Goal: Information Seeking & Learning: Learn about a topic

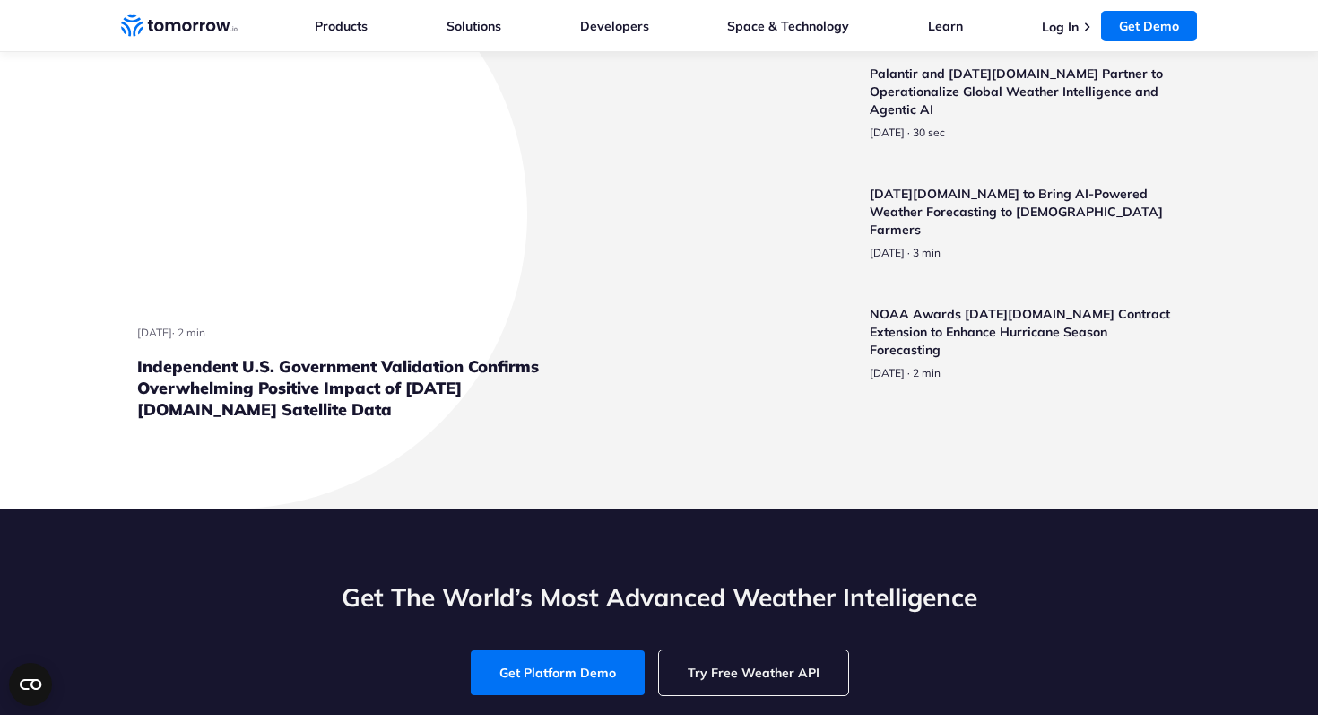
scroll to position [4253, 0]
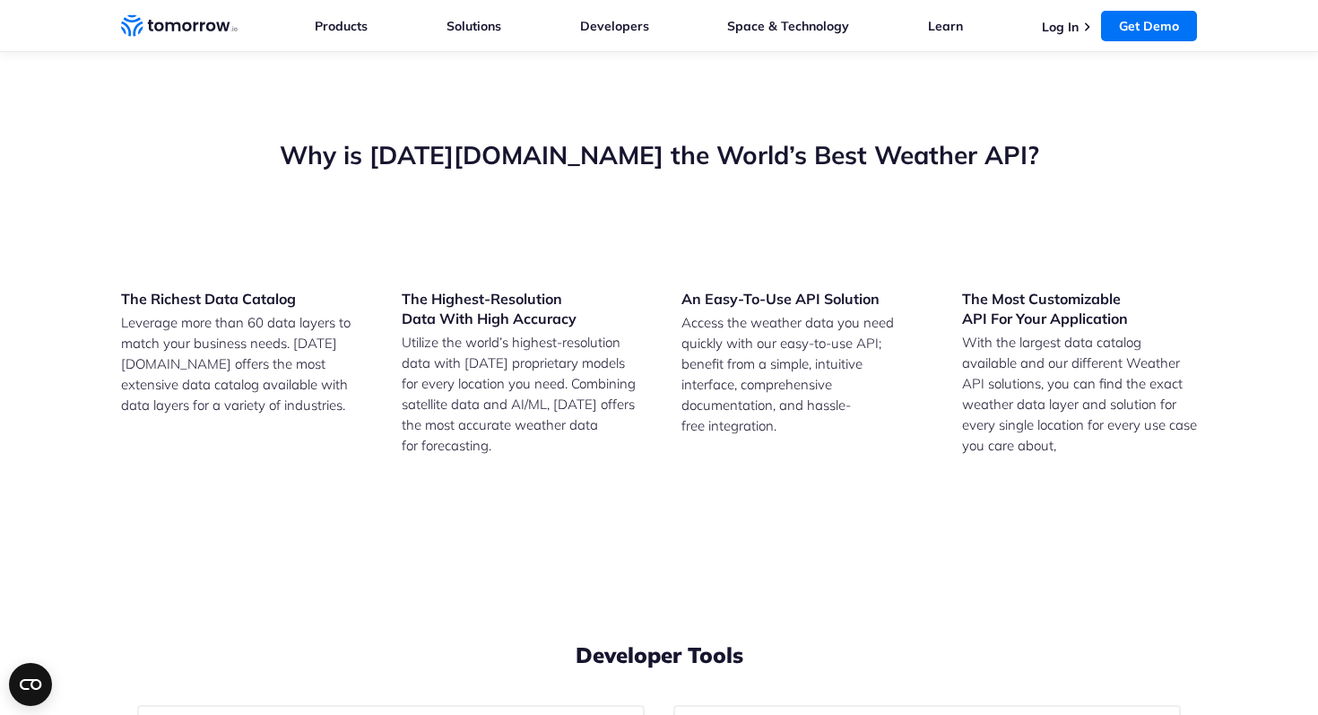
drag, startPoint x: 205, startPoint y: 458, endPoint x: 773, endPoint y: 427, distance: 568.4
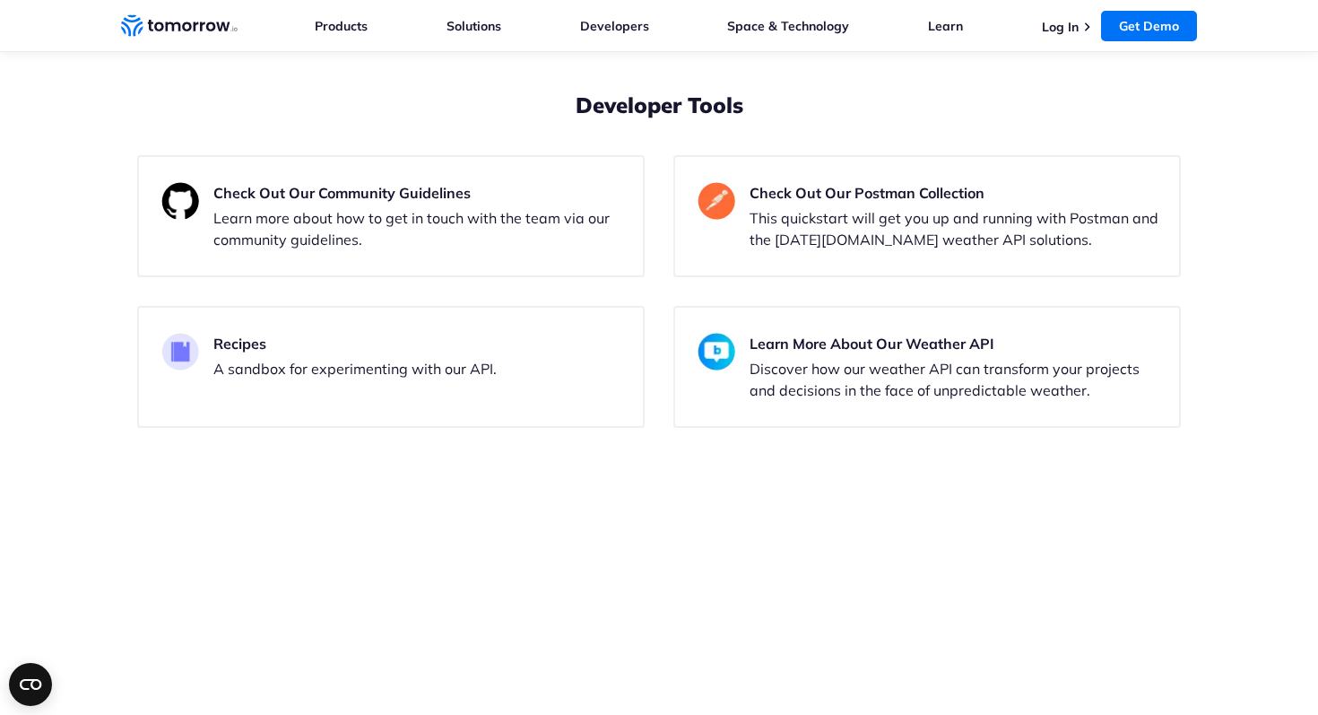
scroll to position [4854, 0]
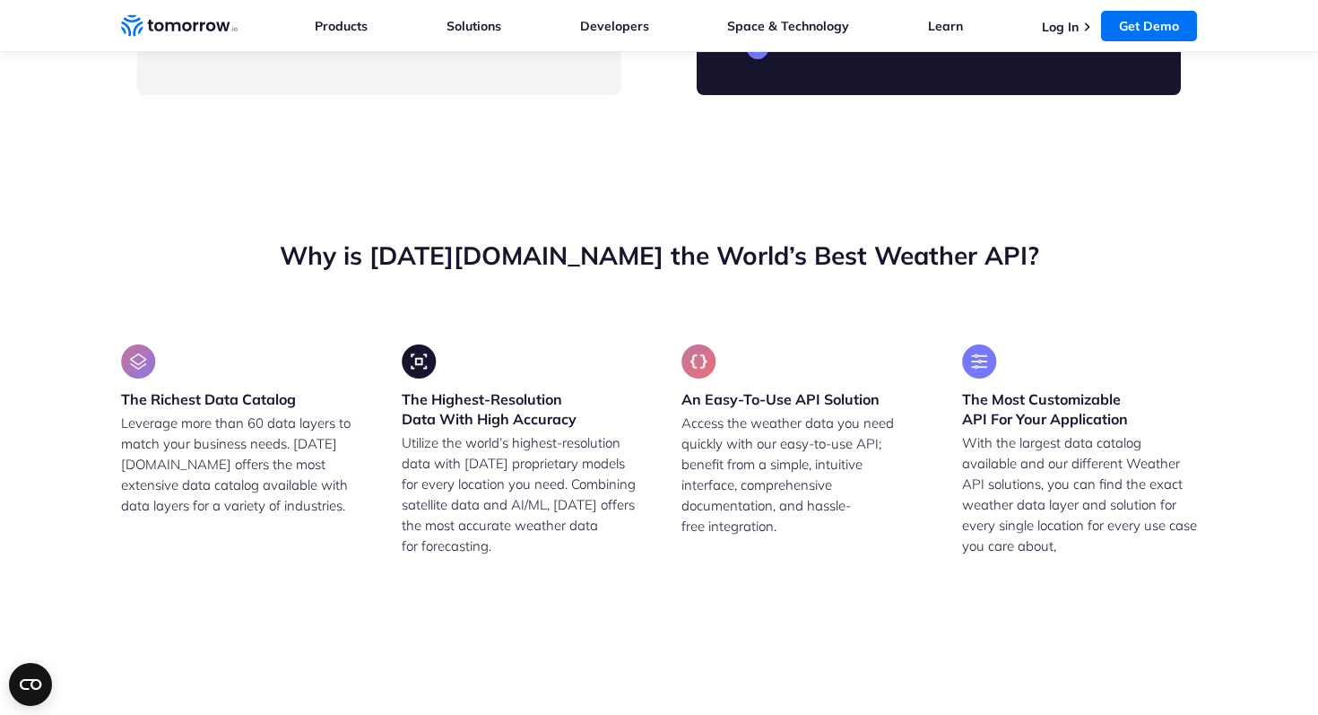
scroll to position [4151, 0]
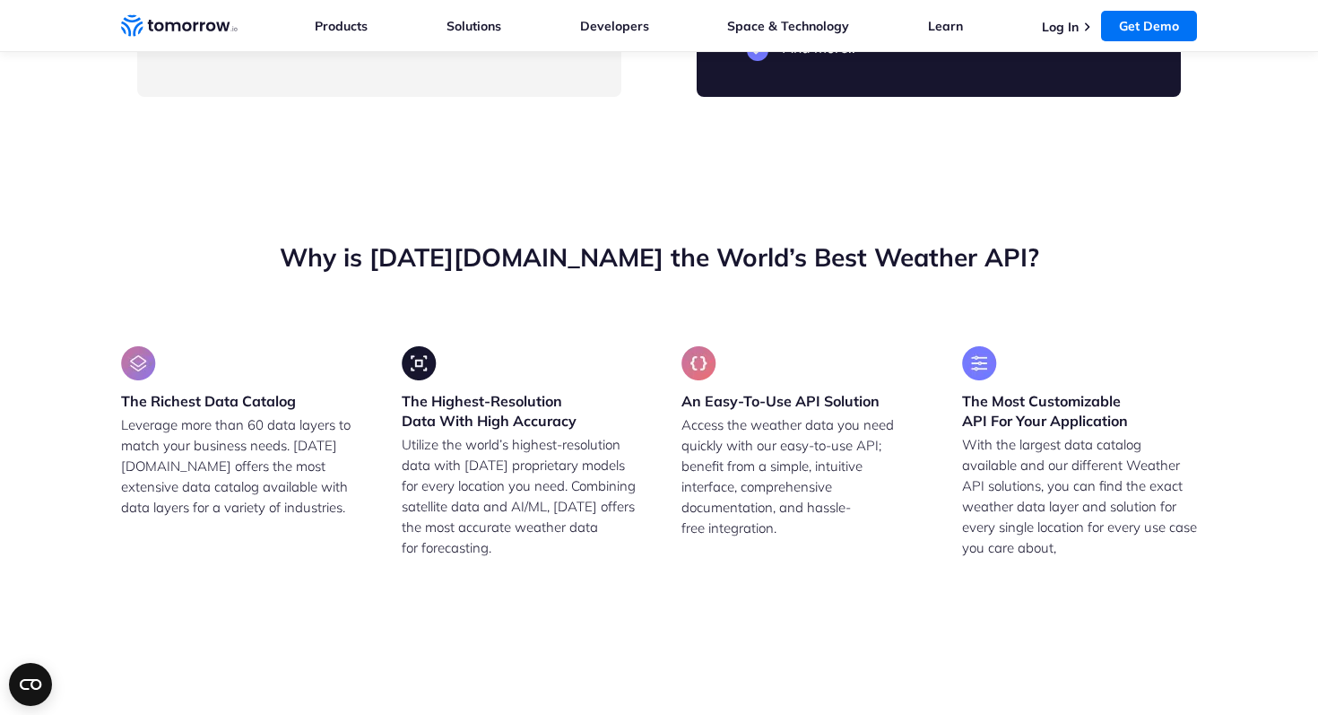
drag, startPoint x: 260, startPoint y: 213, endPoint x: 499, endPoint y: 213, distance: 238.5
drag, startPoint x: 499, startPoint y: 213, endPoint x: 195, endPoint y: 212, distance: 303.1
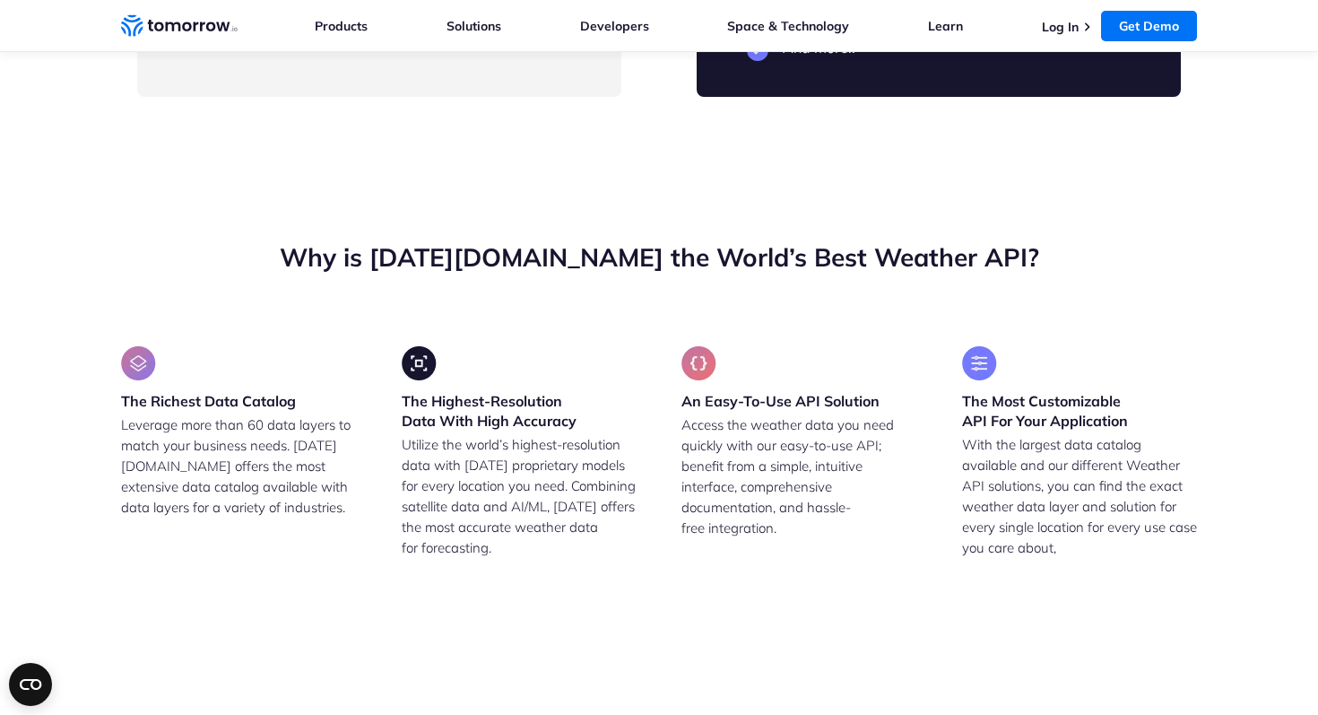
drag, startPoint x: 755, startPoint y: 216, endPoint x: 911, endPoint y: 239, distance: 157.6
drag, startPoint x: 896, startPoint y: 247, endPoint x: 768, endPoint y: 210, distance: 133.6
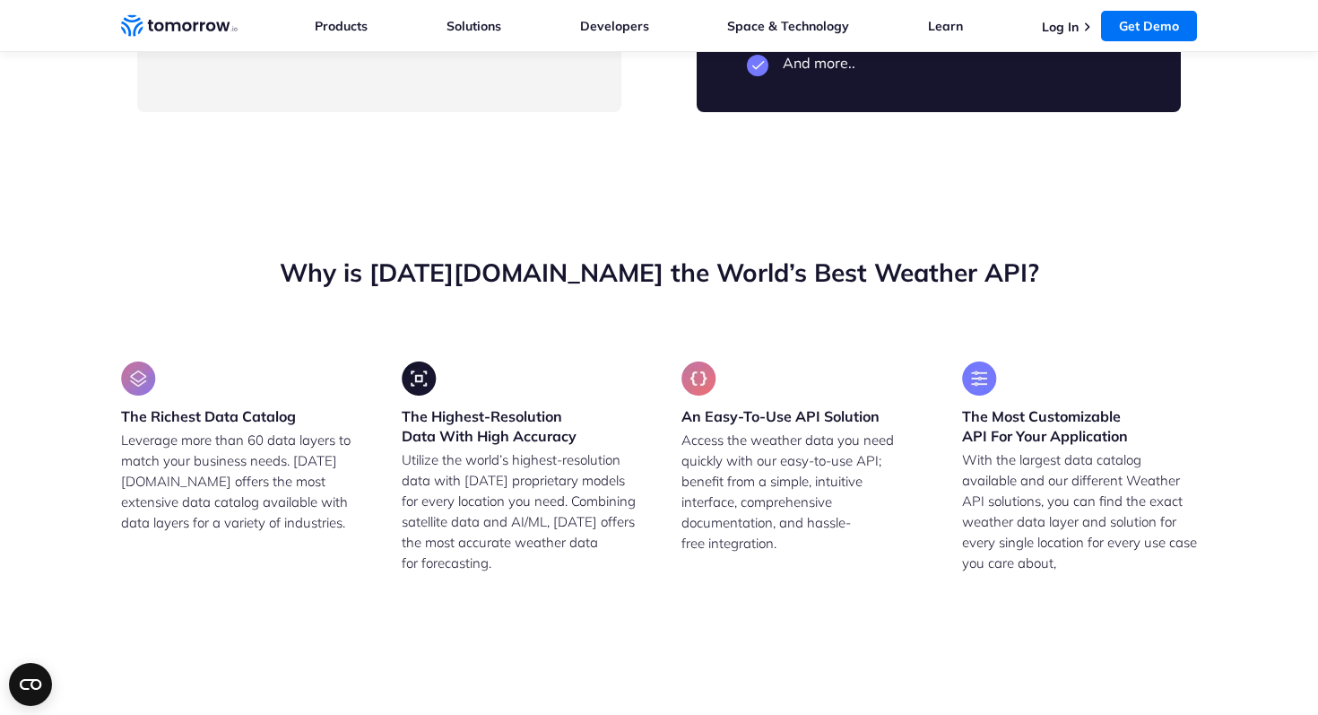
scroll to position [4150, 0]
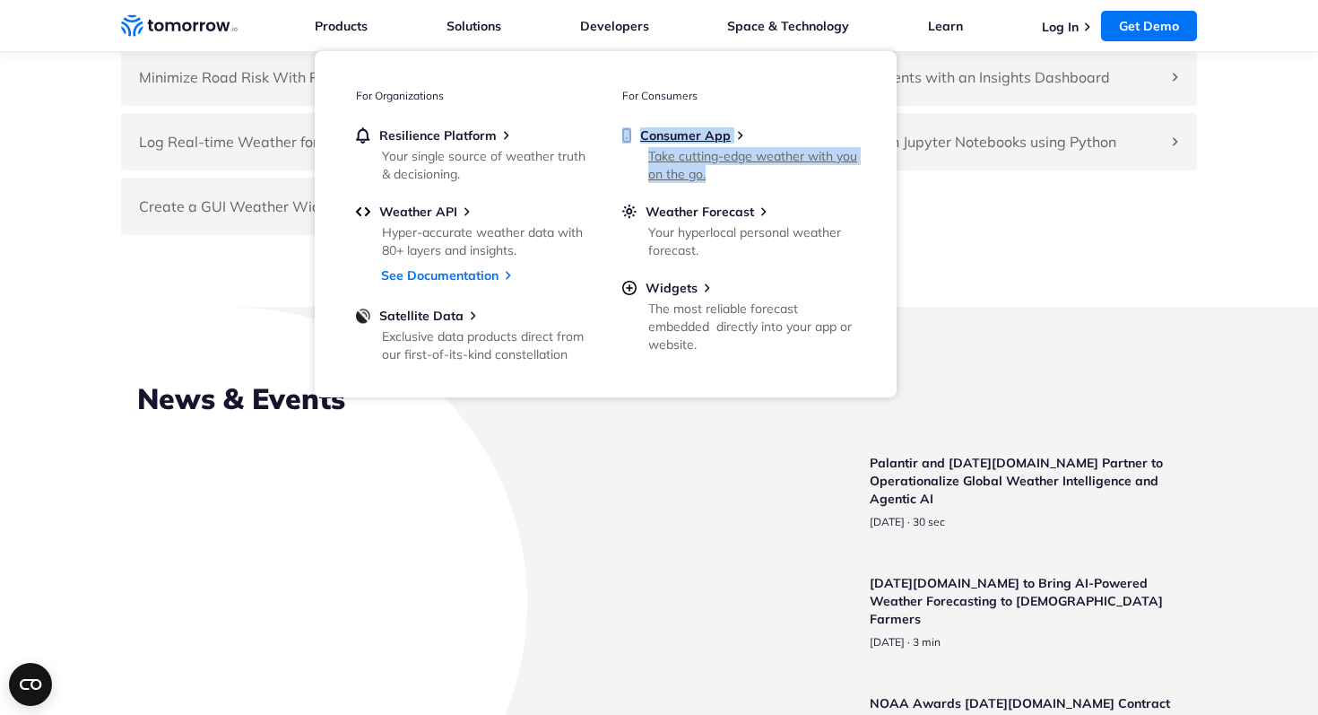
click at [664, 158] on div "Take cutting-edge weather with you on the go." at bounding box center [752, 165] width 209 height 36
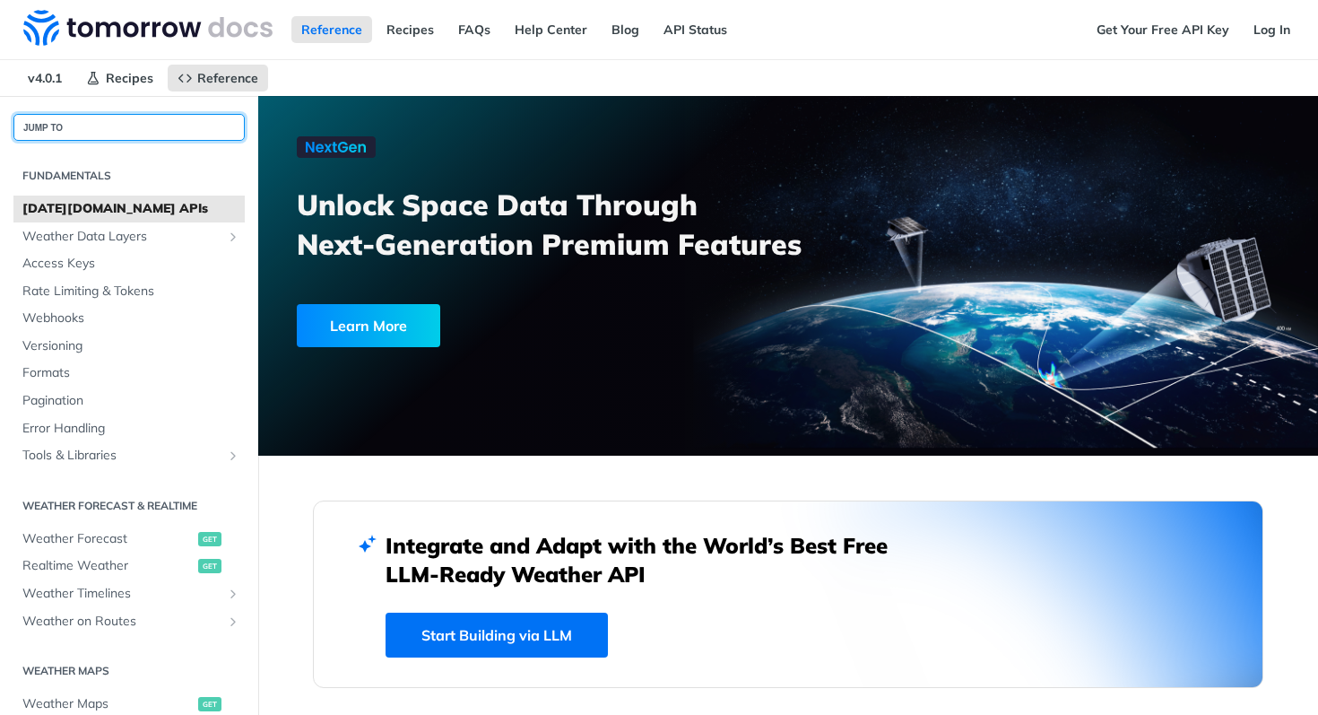
click at [85, 128] on button "JUMP TO" at bounding box center [128, 127] width 231 height 27
click at [85, 128] on button "JUMP TO ⌘/" at bounding box center [128, 127] width 231 height 27
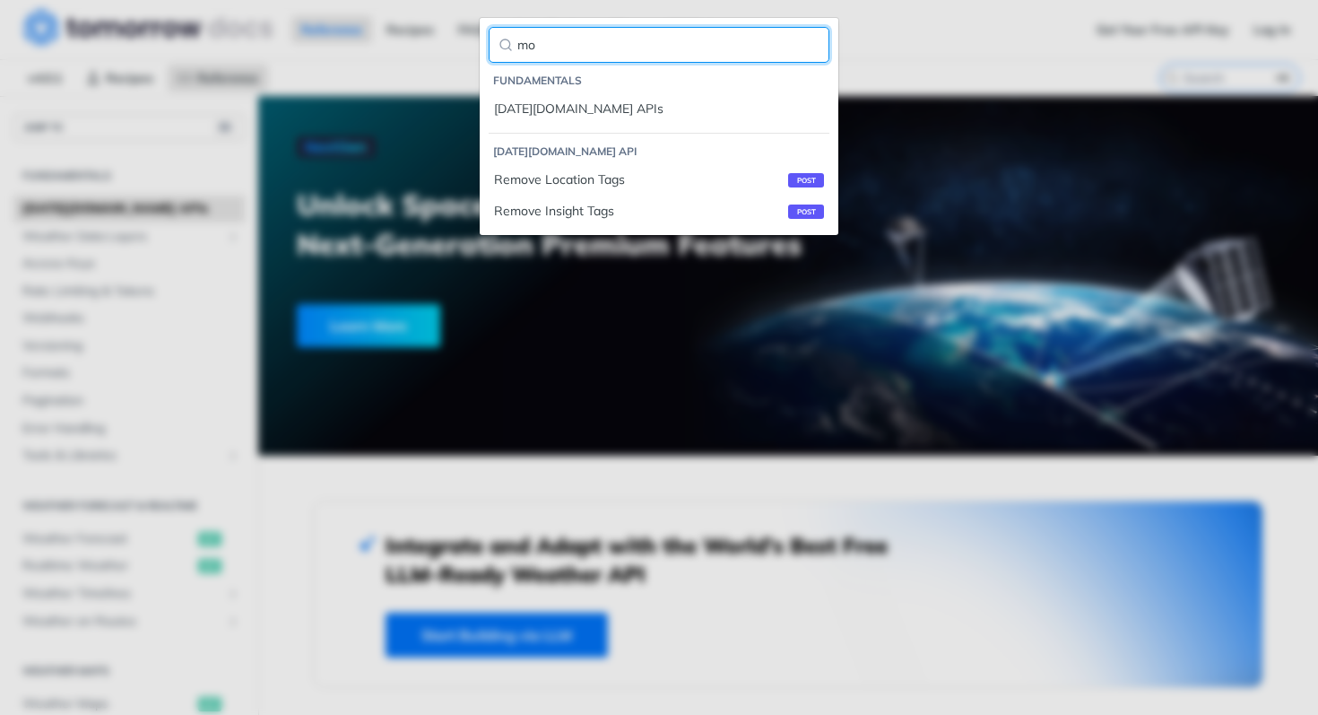
type input "m"
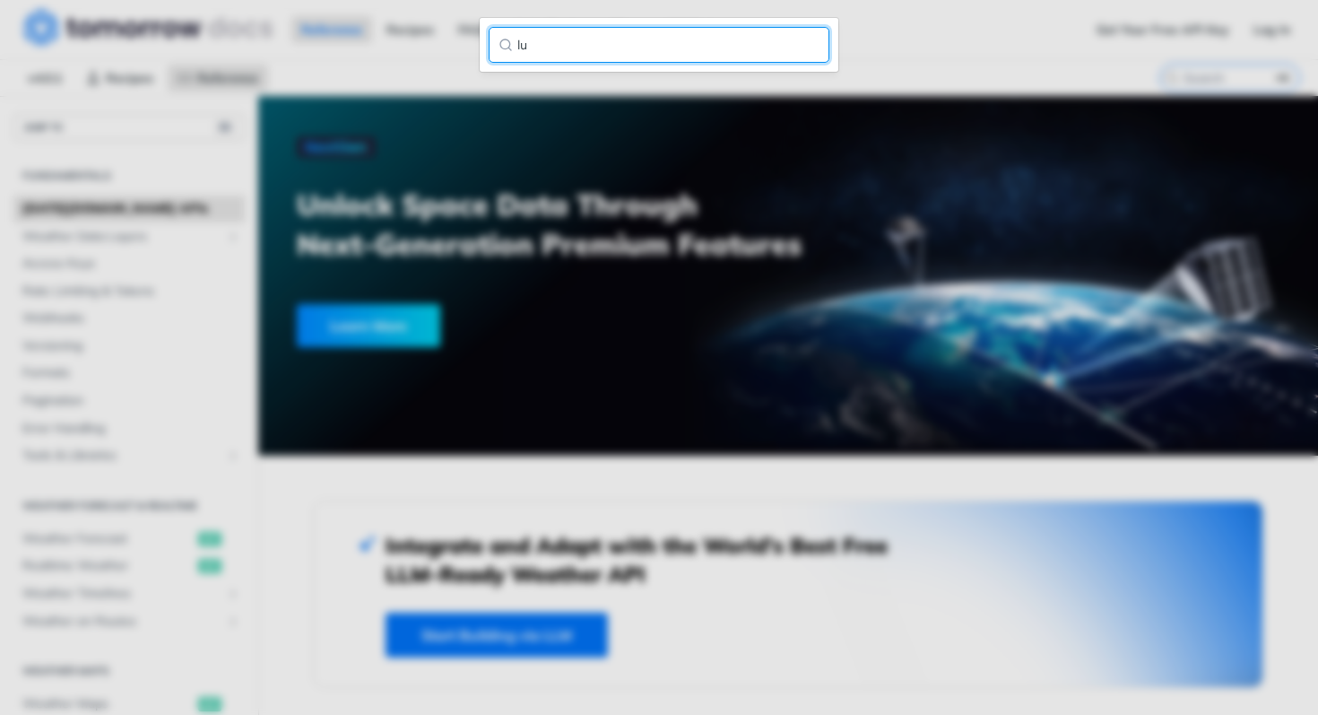
type input "l"
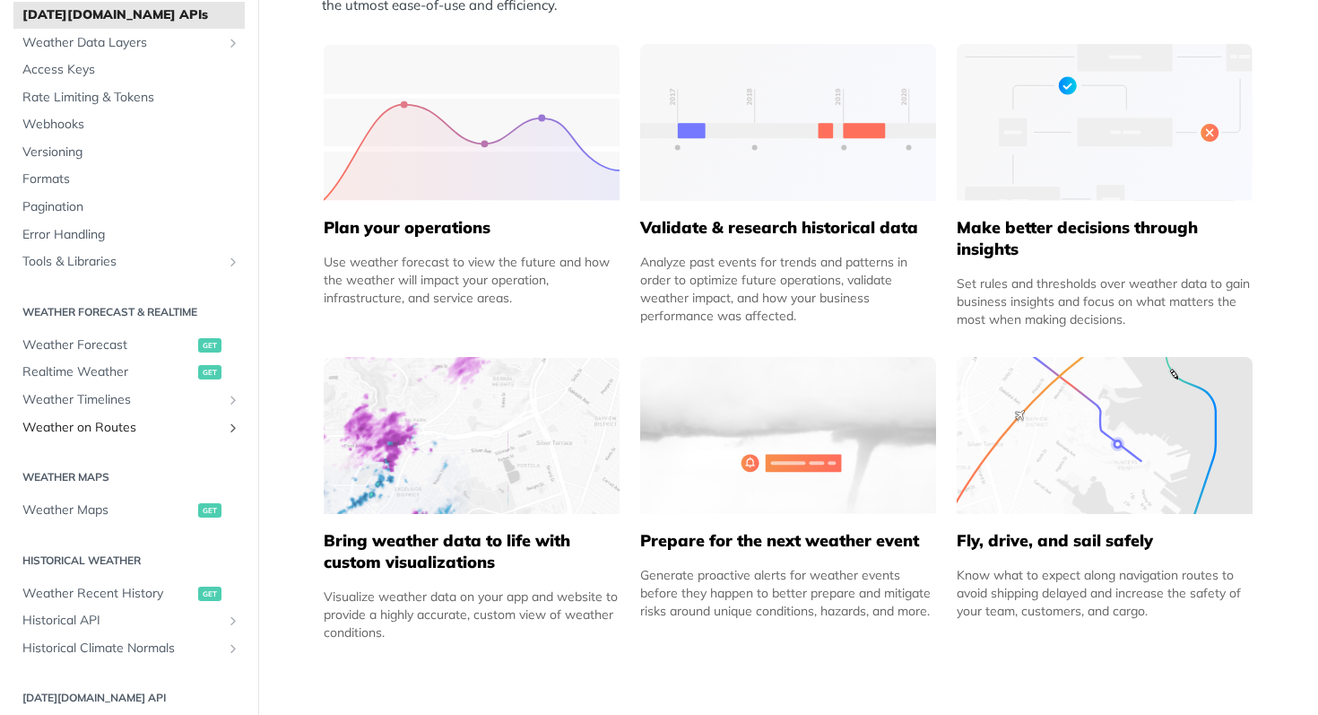
scroll to position [100, 0]
click at [77, 343] on span "Weather Forecast" at bounding box center [107, 343] width 171 height 18
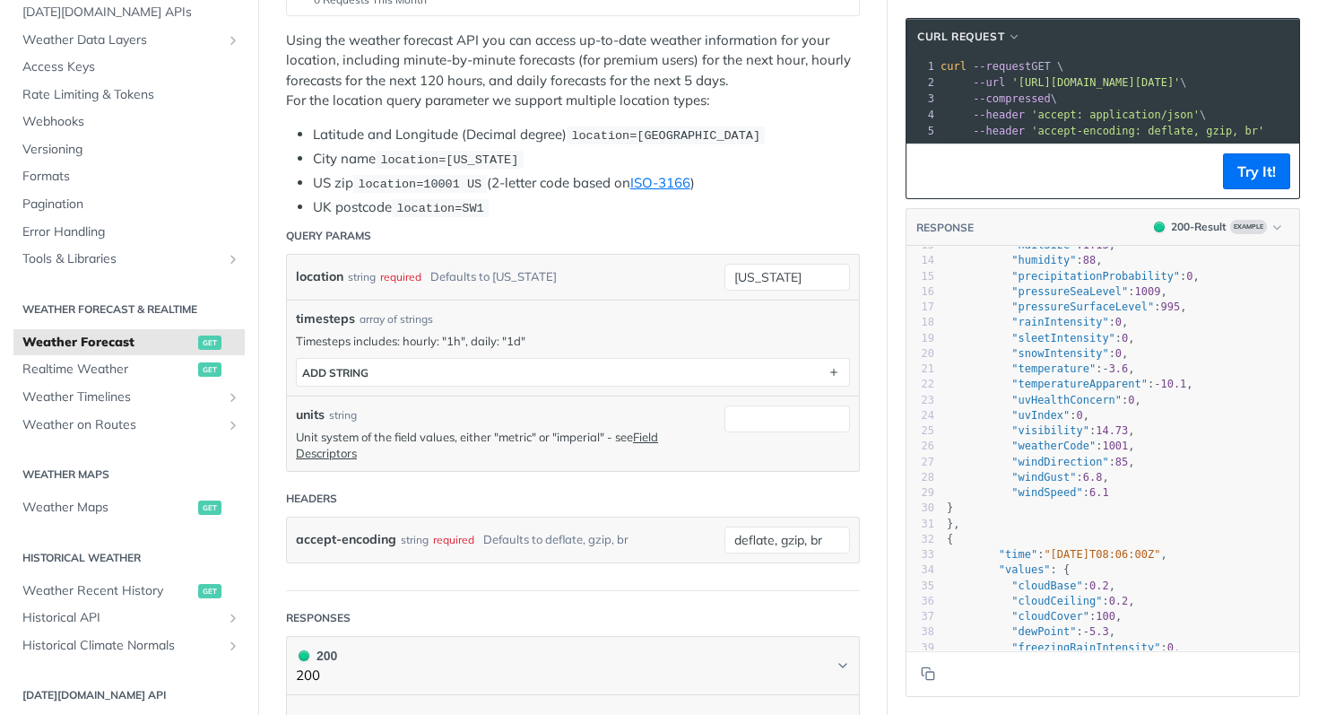
scroll to position [431, 0]
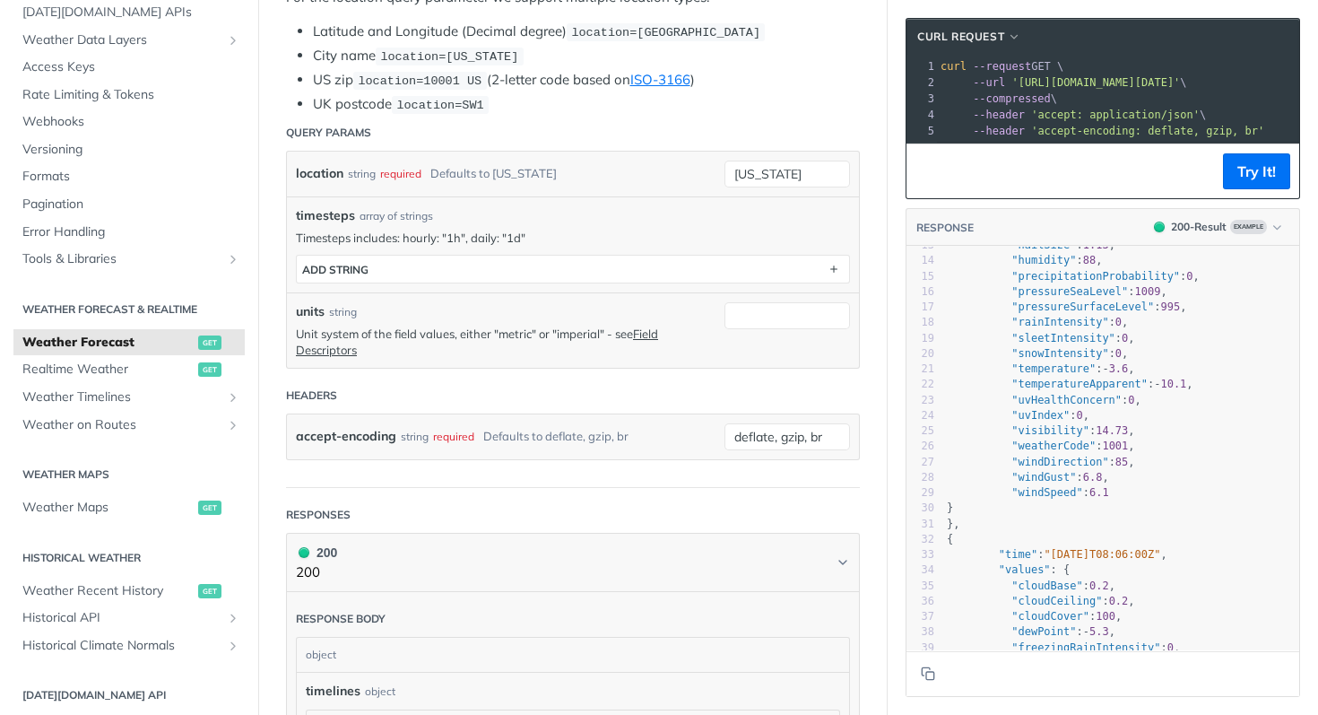
click at [1123, 525] on pre "}," at bounding box center [1121, 523] width 356 height 15
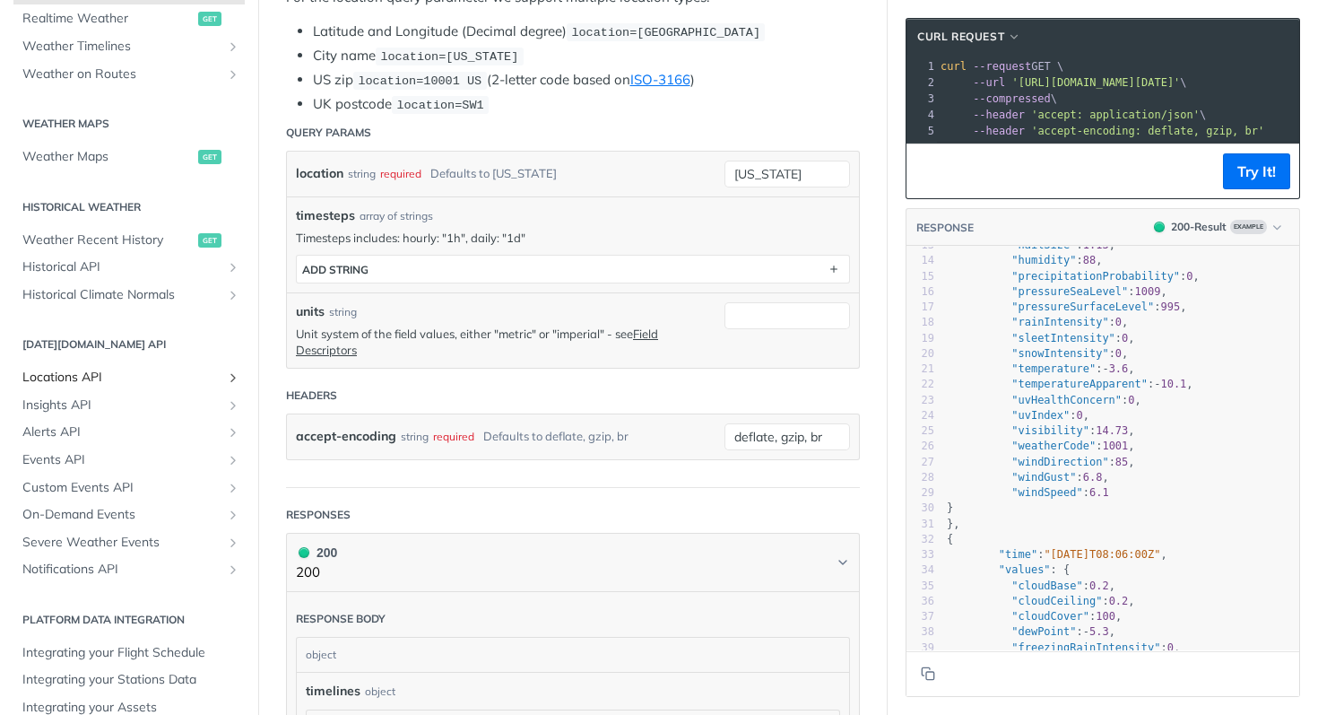
scroll to position [452, 0]
click at [72, 457] on span "Events API" at bounding box center [121, 459] width 199 height 18
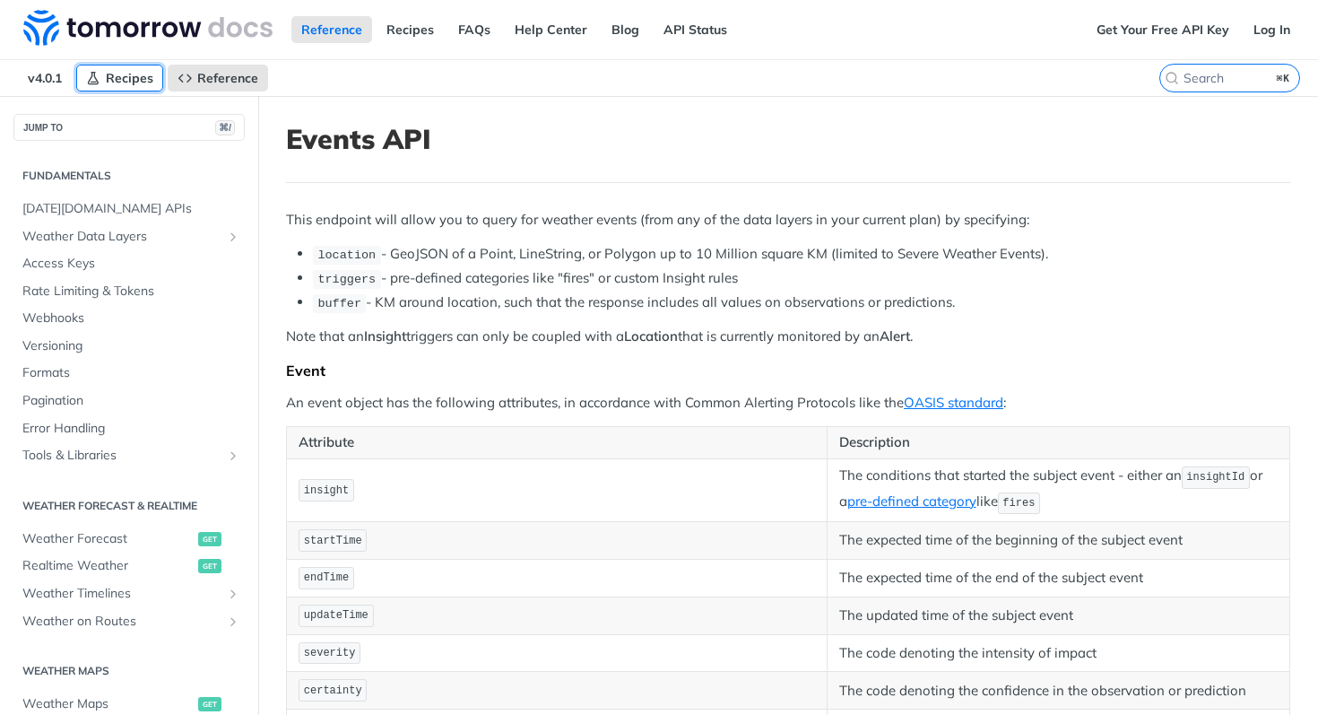
click at [135, 72] on span "Recipes" at bounding box center [130, 78] width 48 height 16
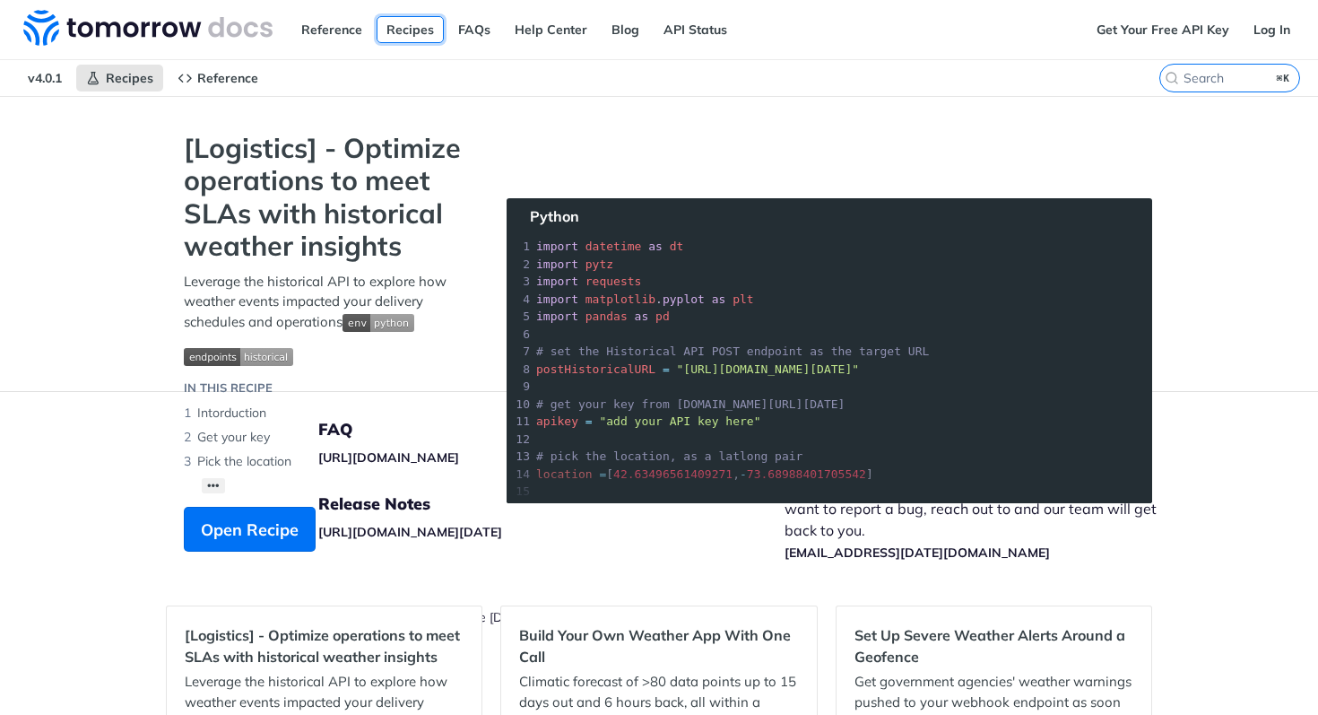
click at [406, 33] on link "Recipes" at bounding box center [410, 29] width 67 height 27
click at [223, 81] on span "Reference" at bounding box center [227, 78] width 61 height 16
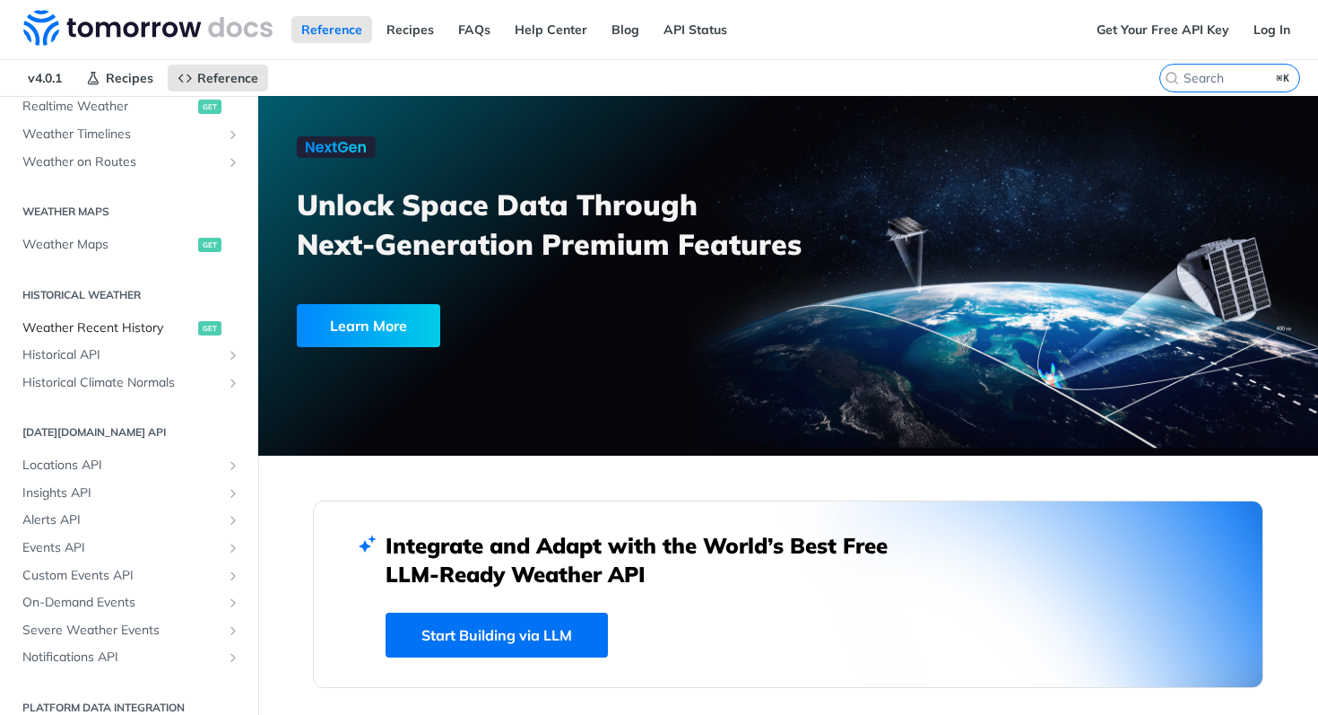
scroll to position [465, 0]
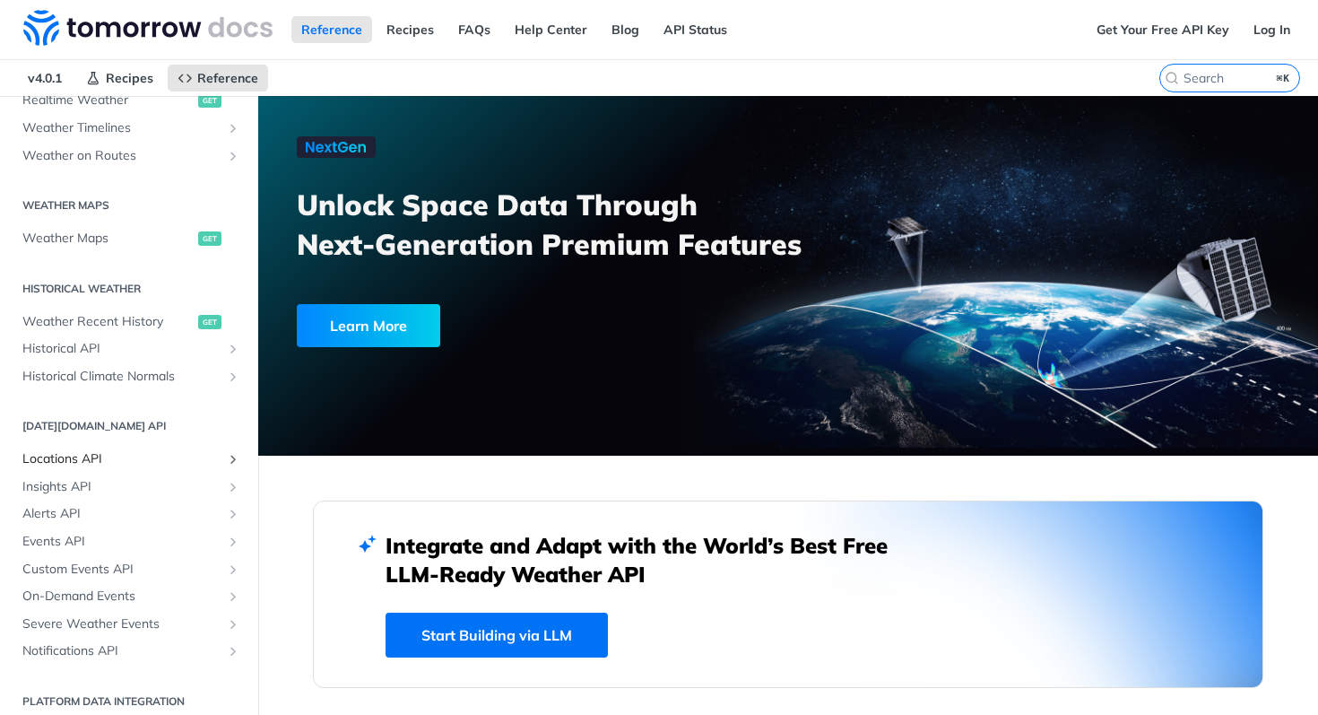
click at [83, 447] on link "Locations API" at bounding box center [128, 459] width 231 height 27
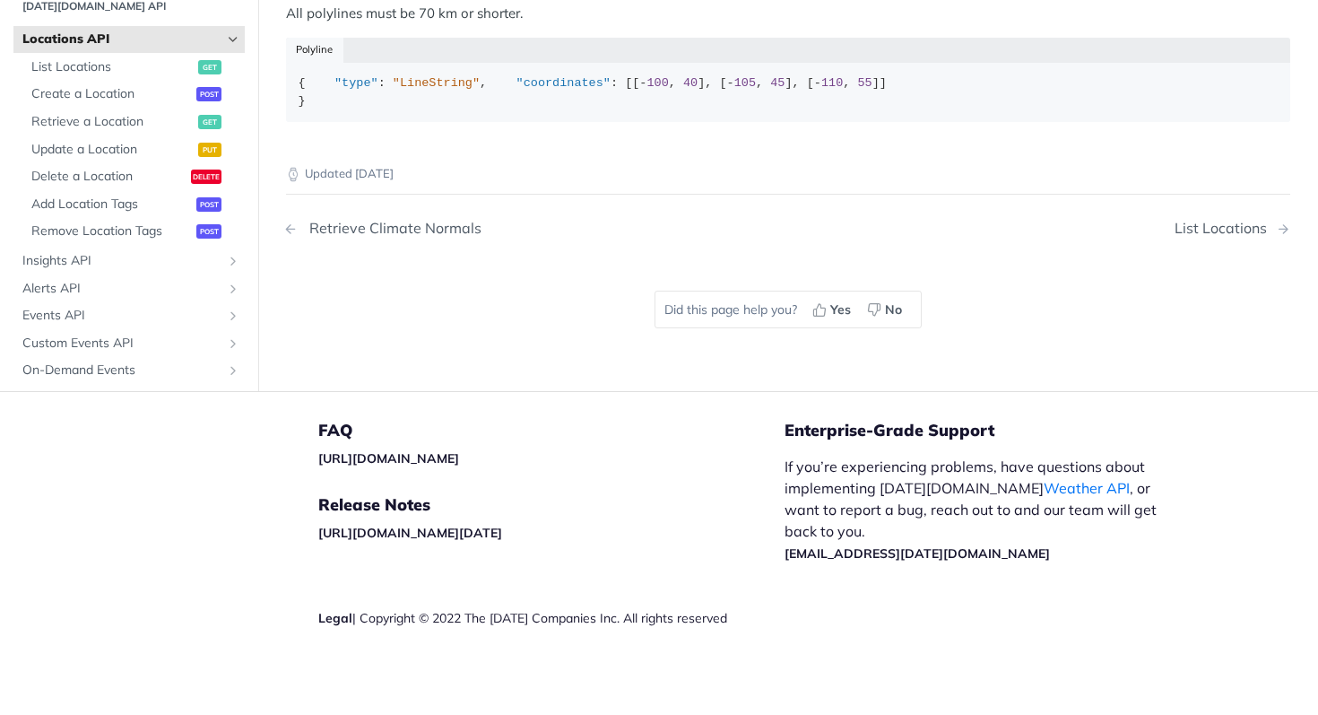
scroll to position [1137, 0]
click at [56, 270] on span "Insights API" at bounding box center [121, 261] width 199 height 18
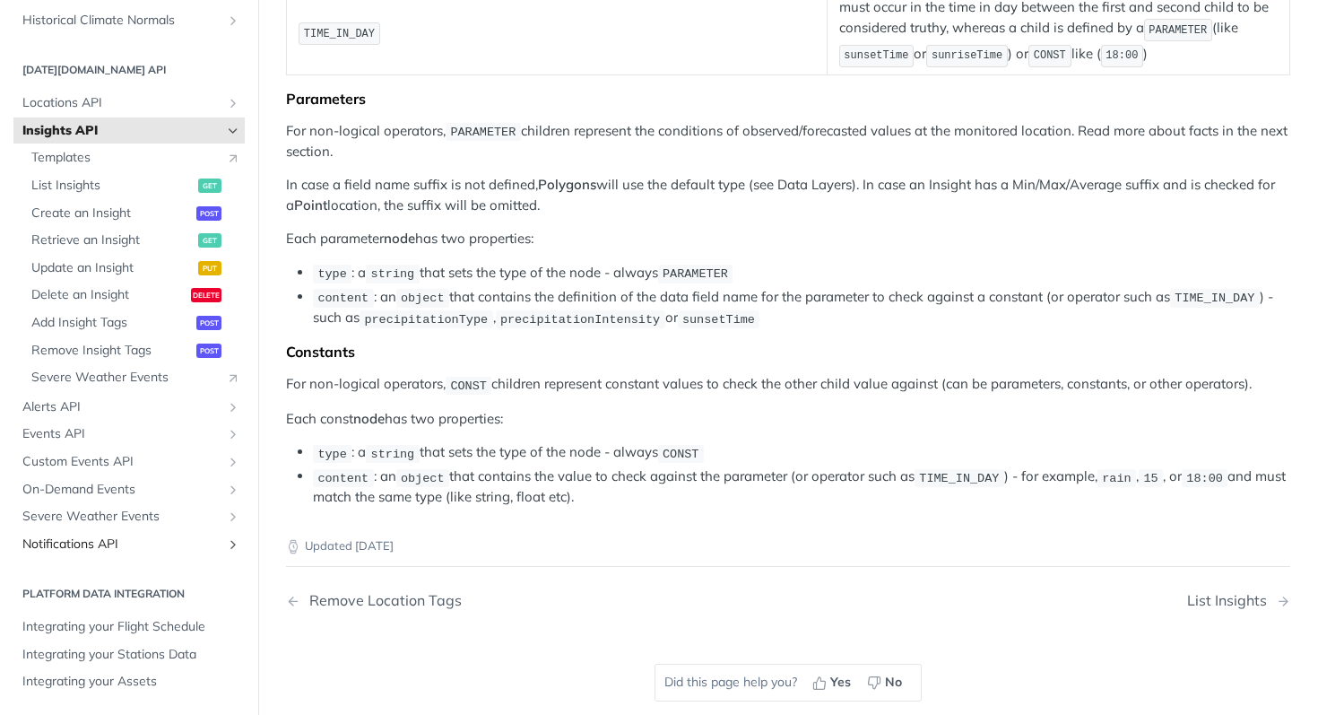
scroll to position [3917, 0]
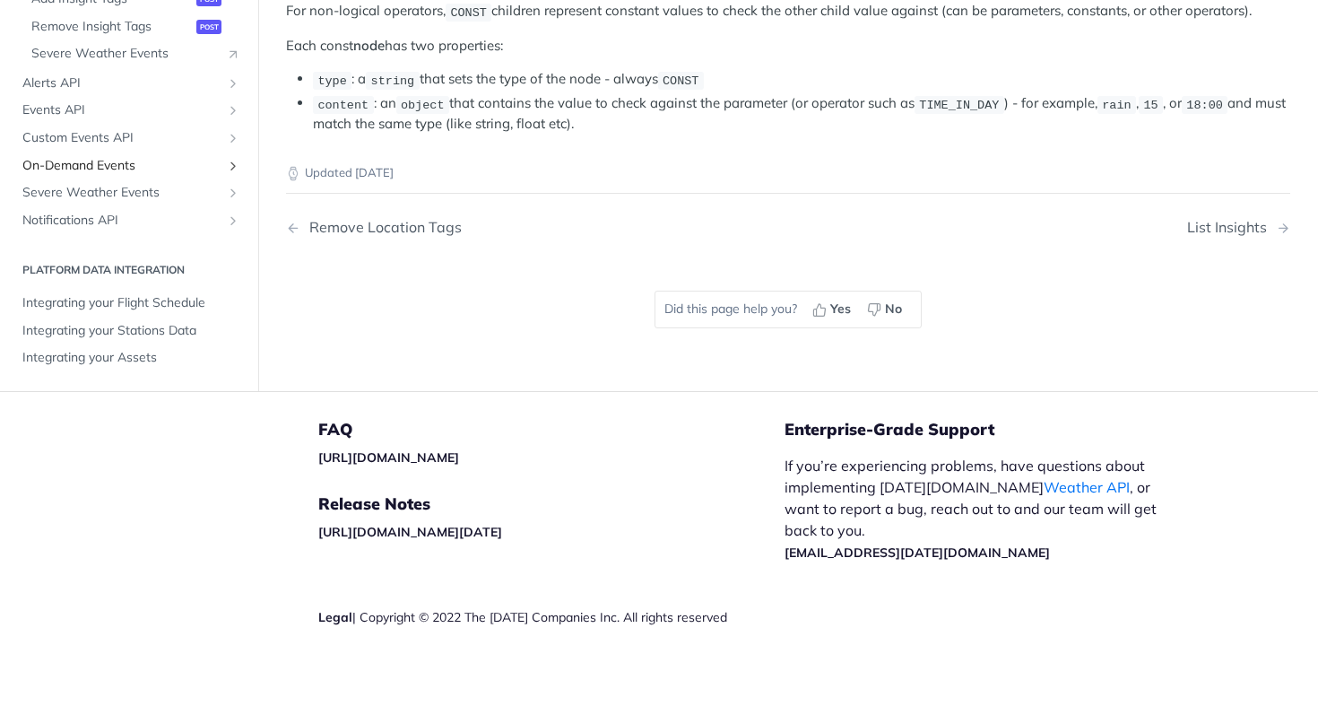
click at [72, 166] on span "On-Demand Events" at bounding box center [121, 165] width 199 height 18
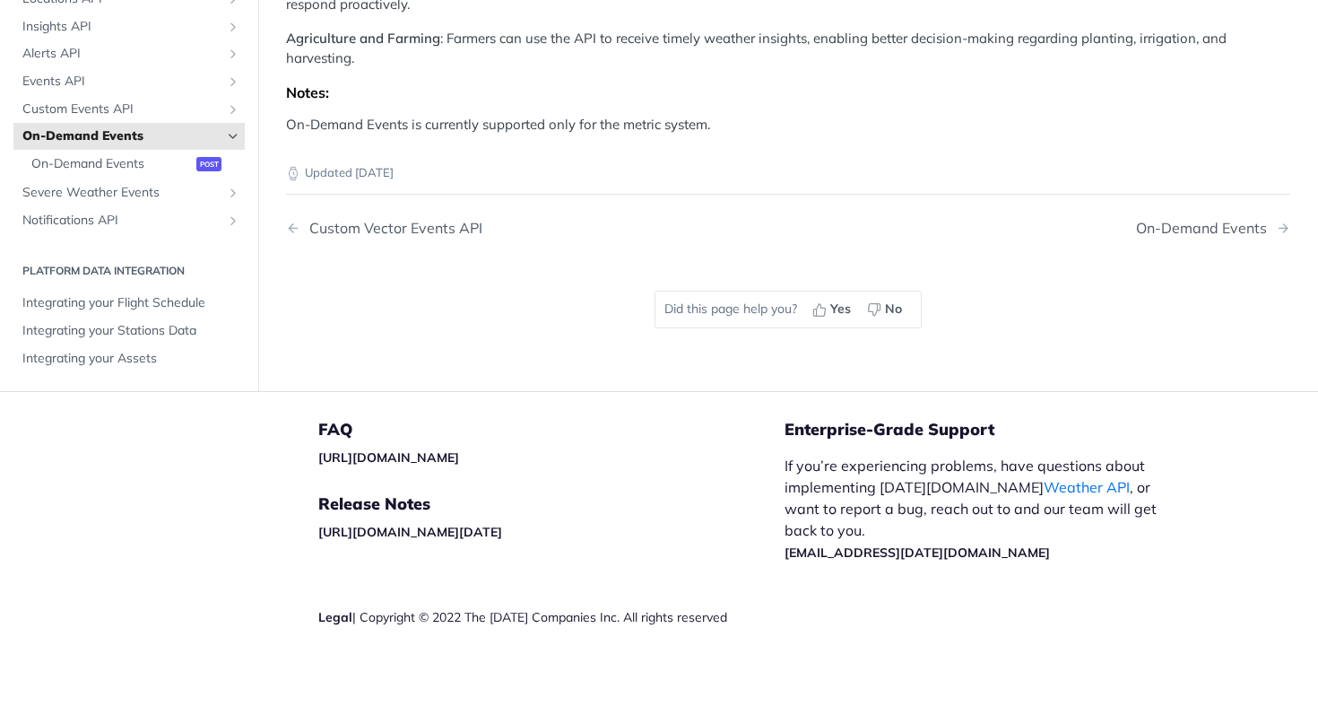
scroll to position [2347, 0]
click at [92, 230] on span "Notifications API" at bounding box center [121, 221] width 199 height 18
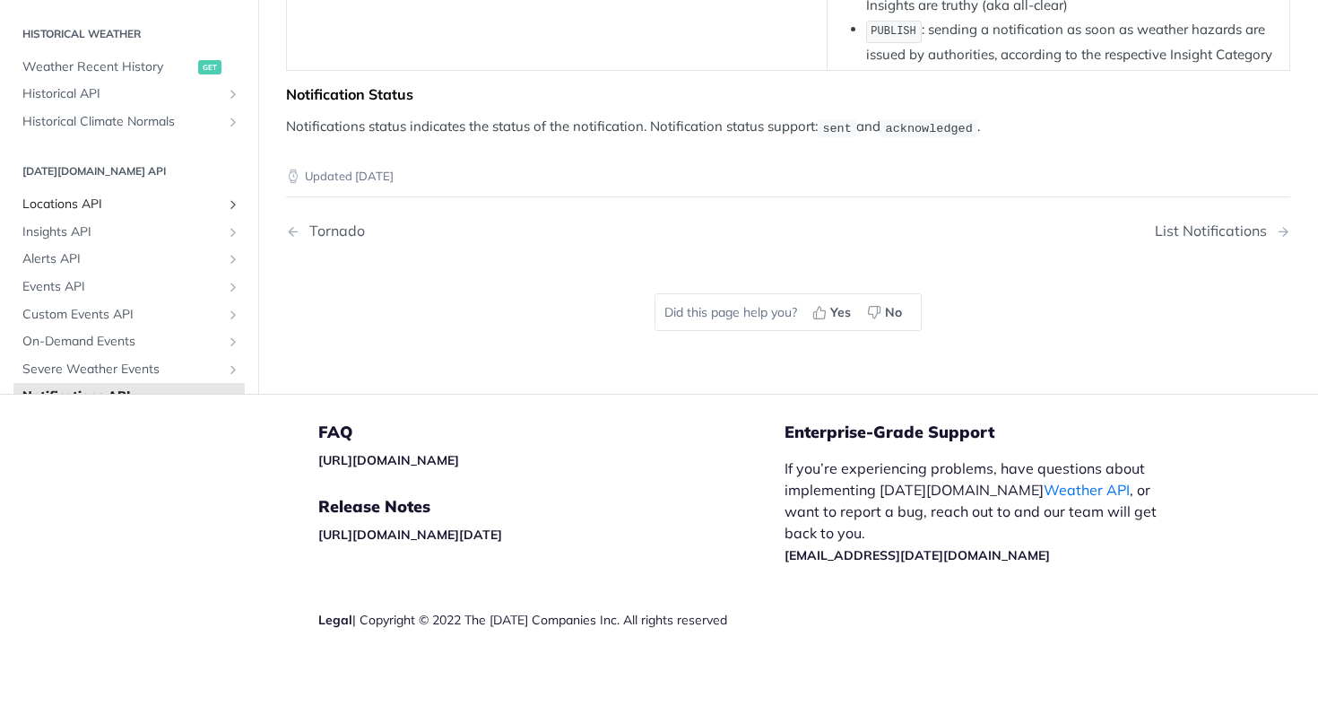
scroll to position [305, 0]
click at [56, 289] on span "Events API" at bounding box center [121, 285] width 199 height 18
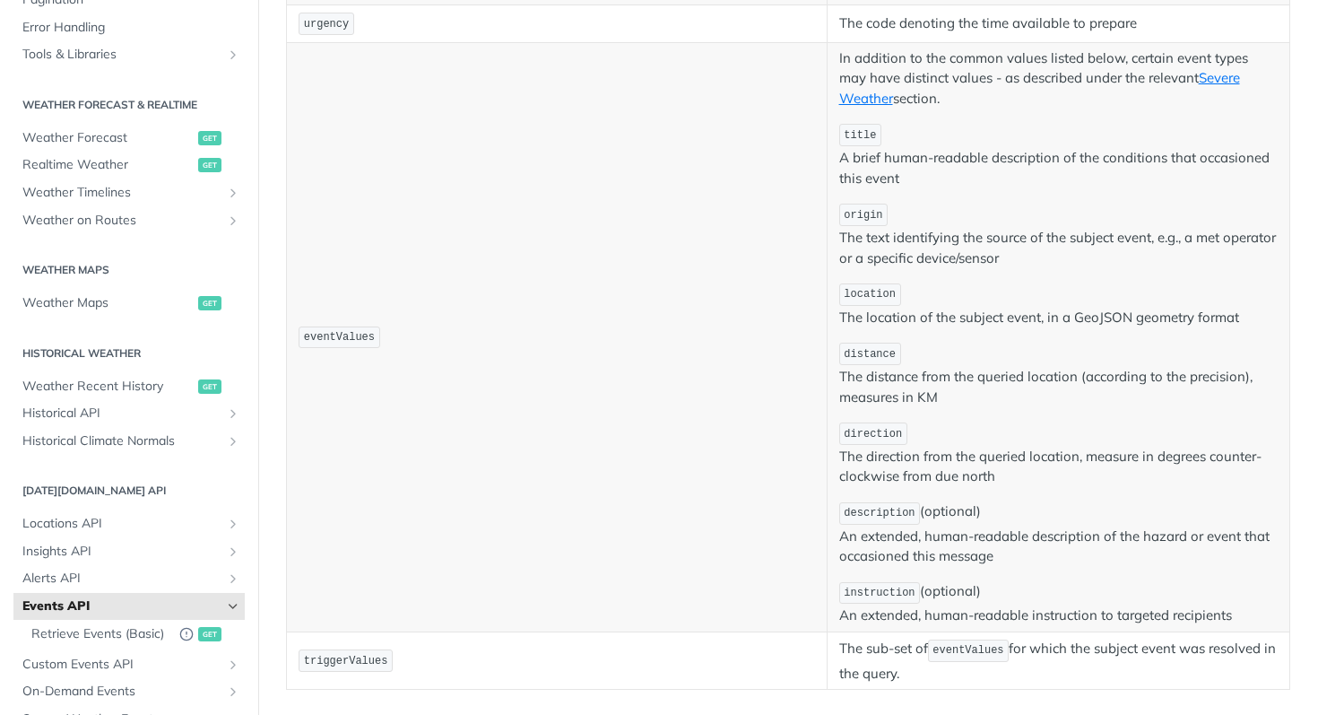
scroll to position [284, 0]
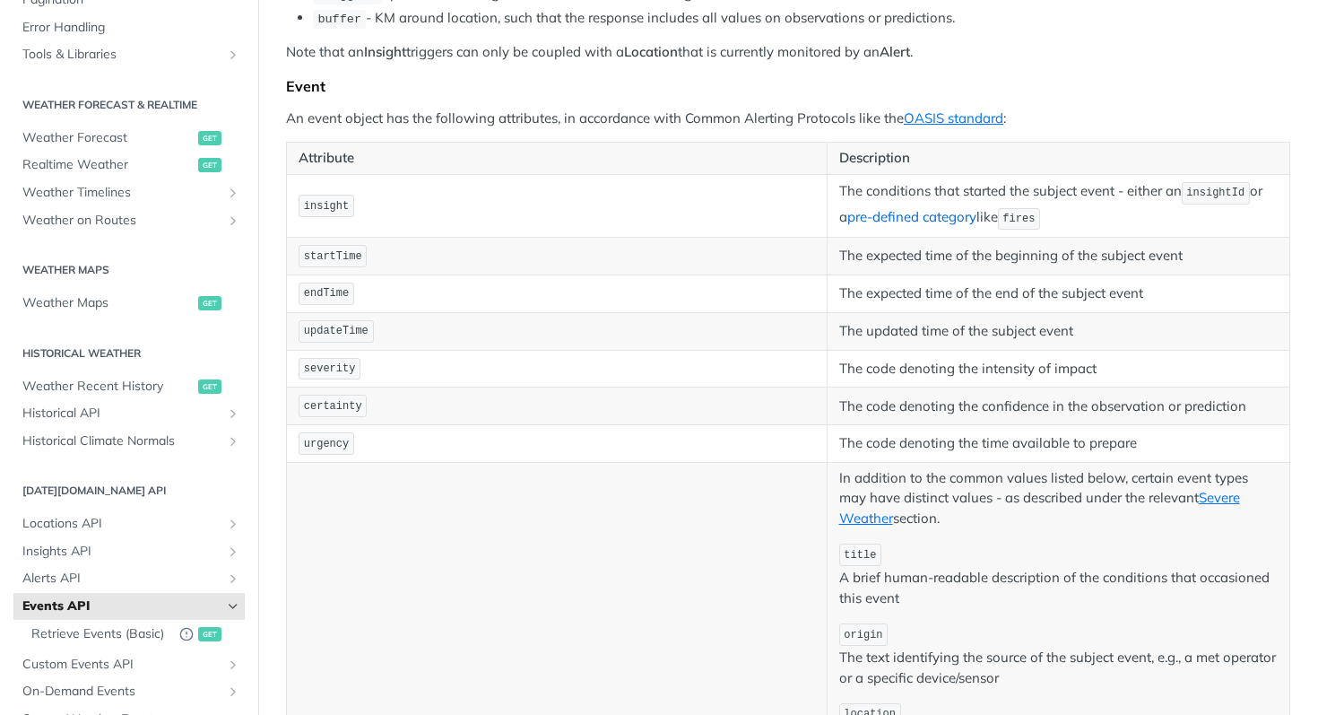
click at [949, 217] on link "pre-defined category" at bounding box center [911, 216] width 129 height 17
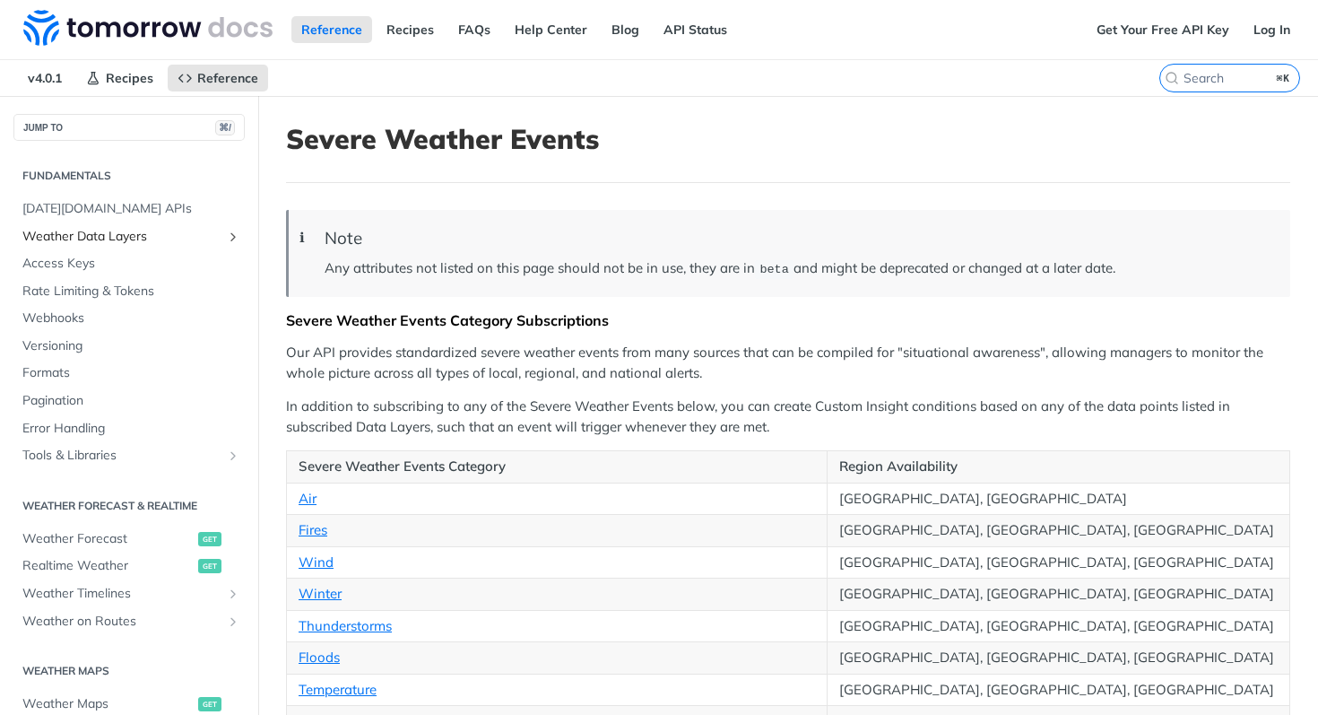
click at [100, 239] on span "Weather Data Layers" at bounding box center [121, 237] width 199 height 18
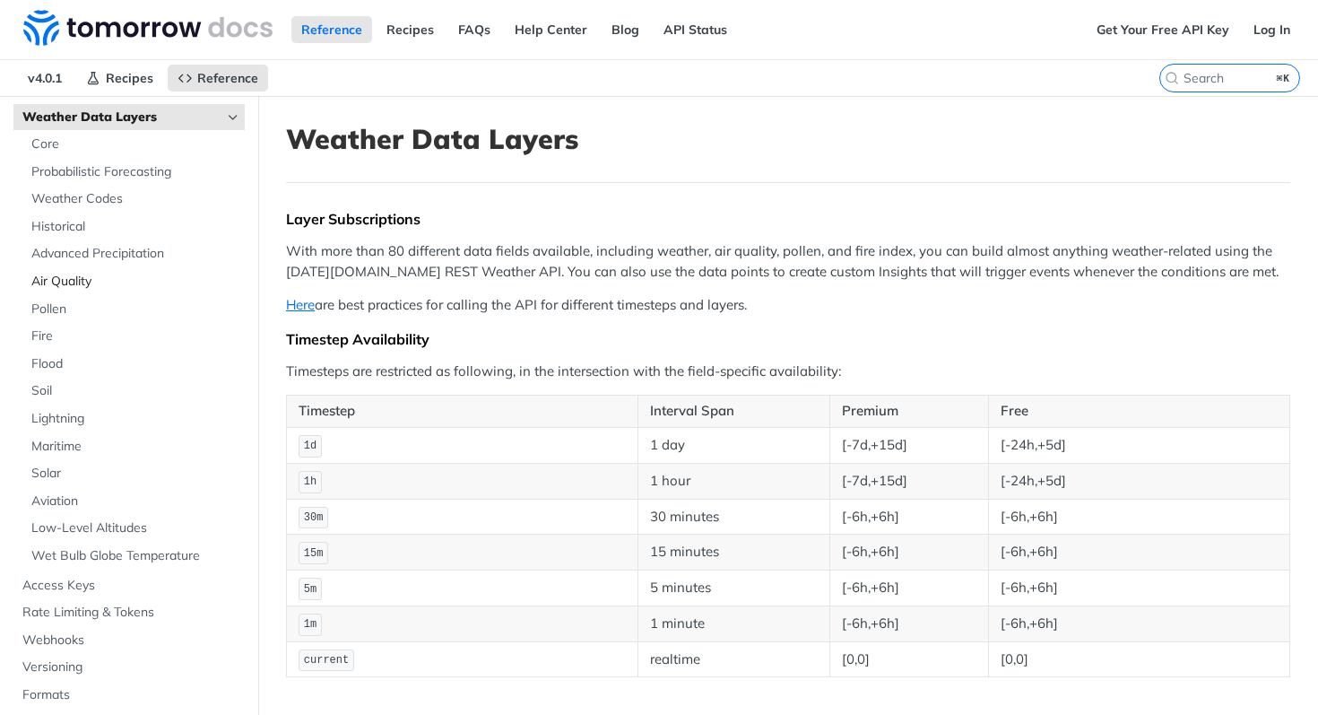
scroll to position [126, 0]
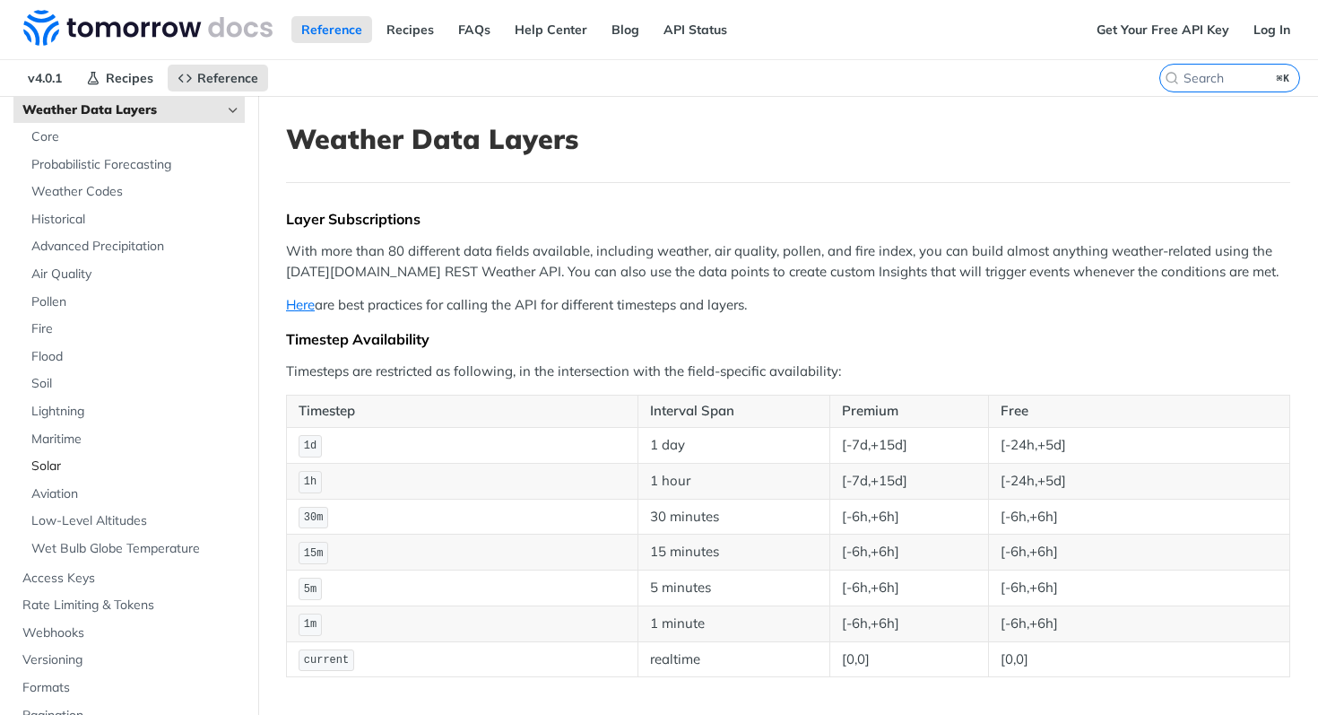
click at [52, 467] on span "Solar" at bounding box center [135, 466] width 209 height 18
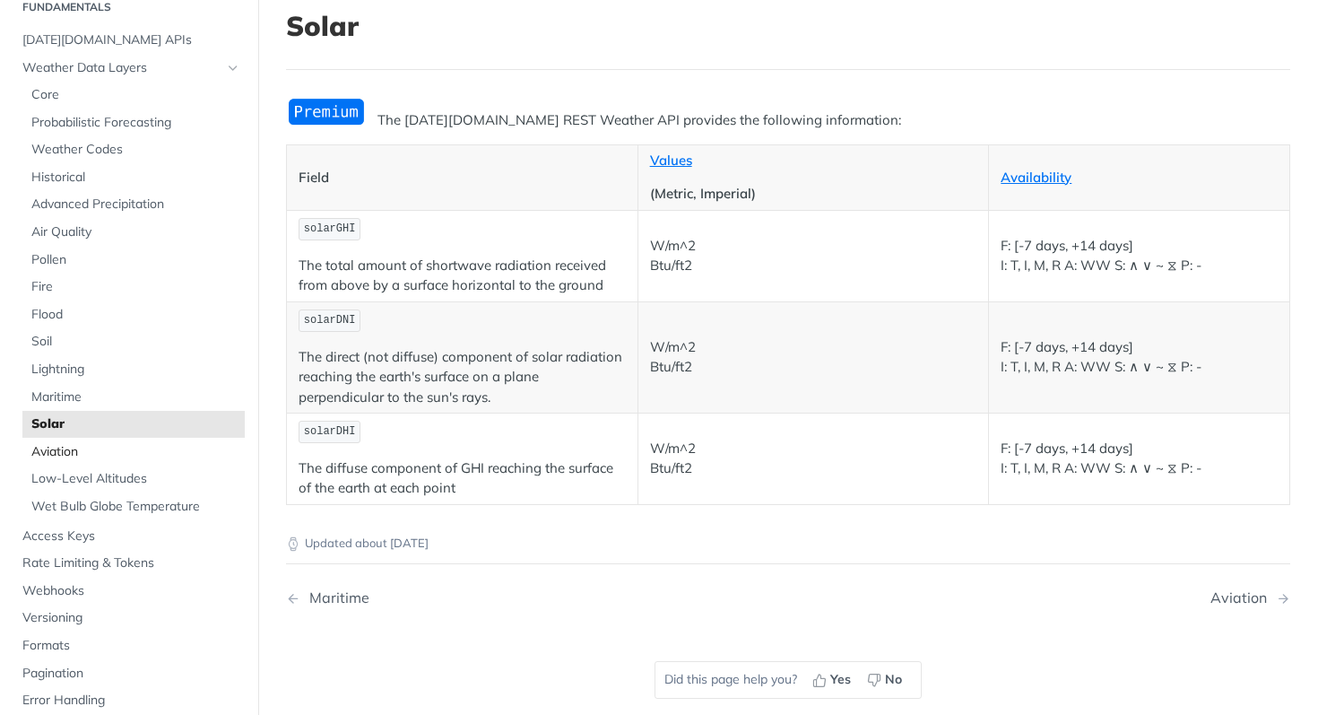
scroll to position [56, 0]
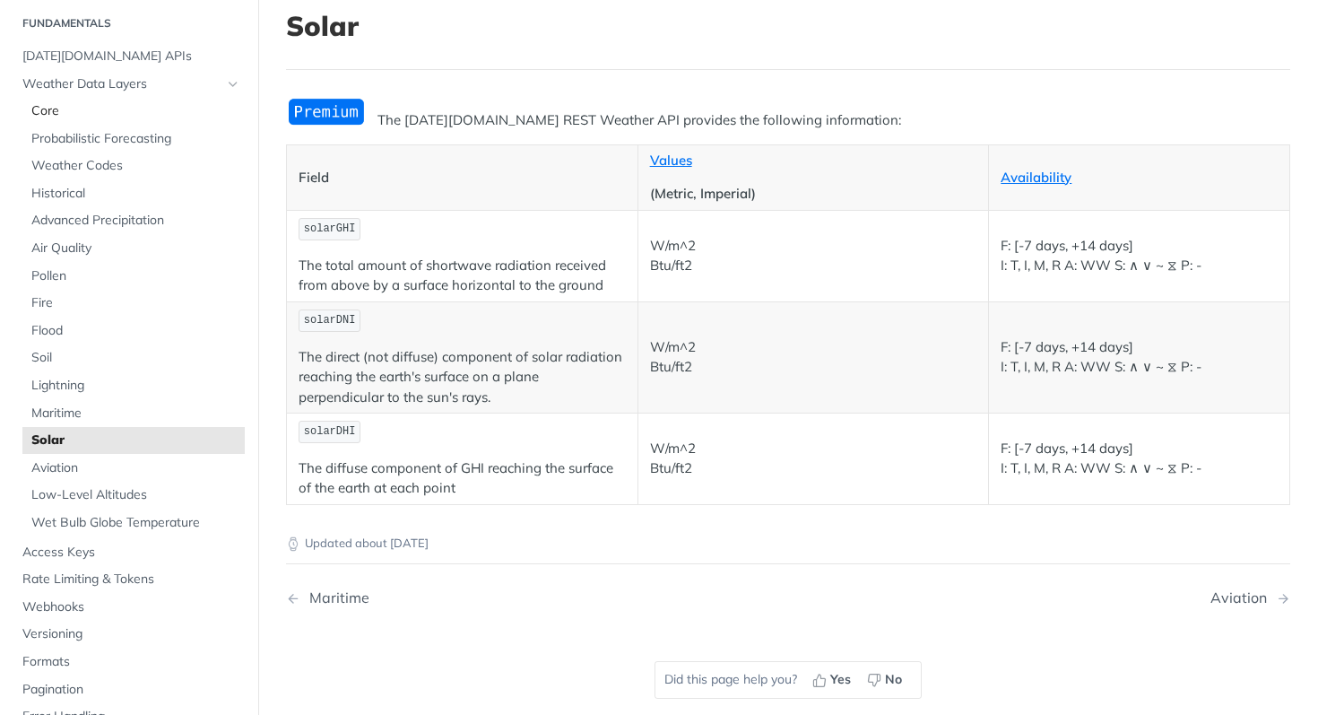
click at [47, 117] on span "Core" at bounding box center [135, 111] width 209 height 18
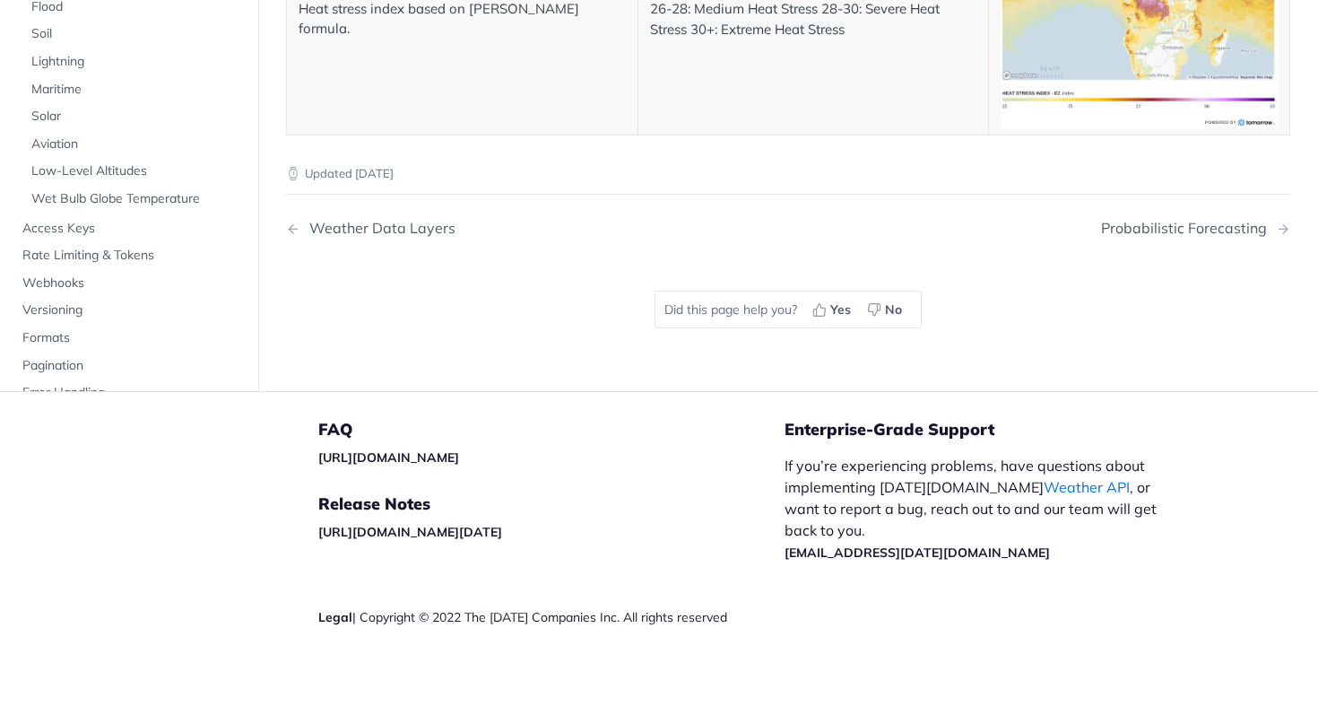
scroll to position [7532, 0]
drag, startPoint x: 1016, startPoint y: 332, endPoint x: 1134, endPoint y: 329, distance: 118.4
drag, startPoint x: 1020, startPoint y: 333, endPoint x: 1136, endPoint y: 333, distance: 115.7
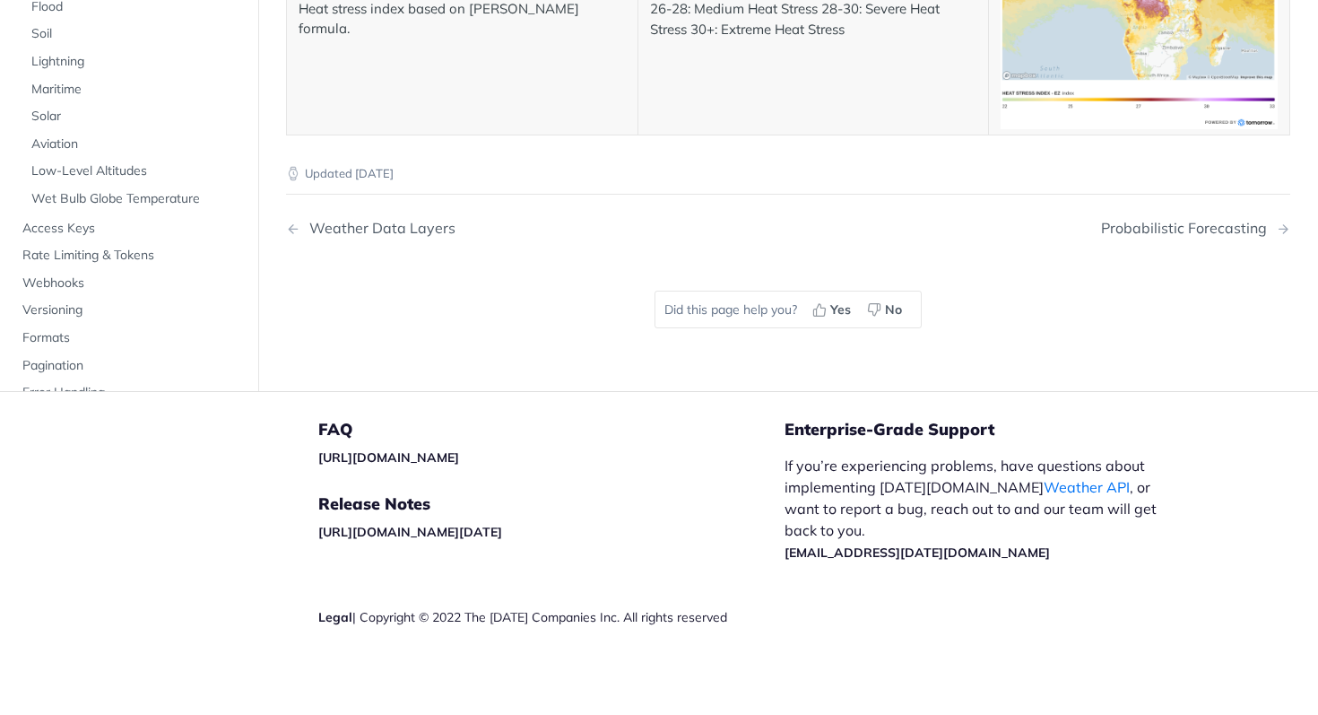
drag, startPoint x: 1132, startPoint y: 334, endPoint x: 1081, endPoint y: 344, distance: 52.2
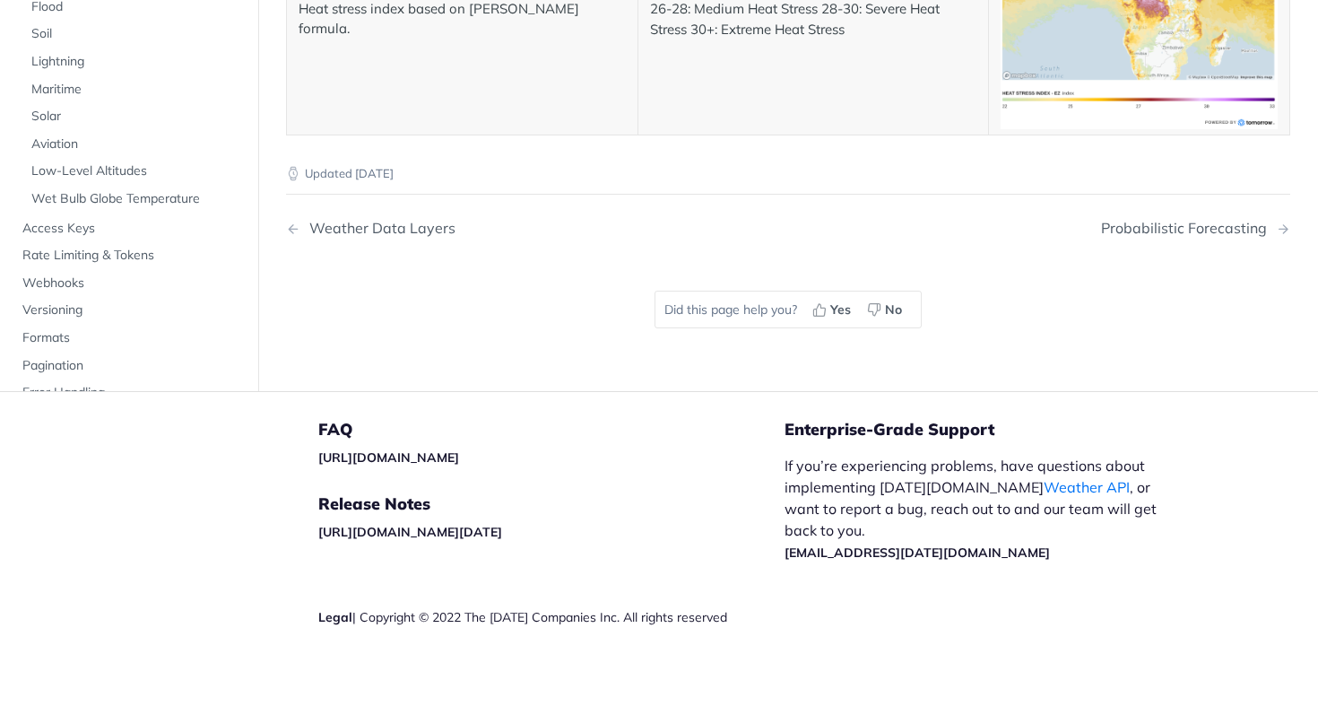
scroll to position [7587, 0]
drag, startPoint x: 648, startPoint y: 248, endPoint x: 939, endPoint y: 350, distance: 307.7
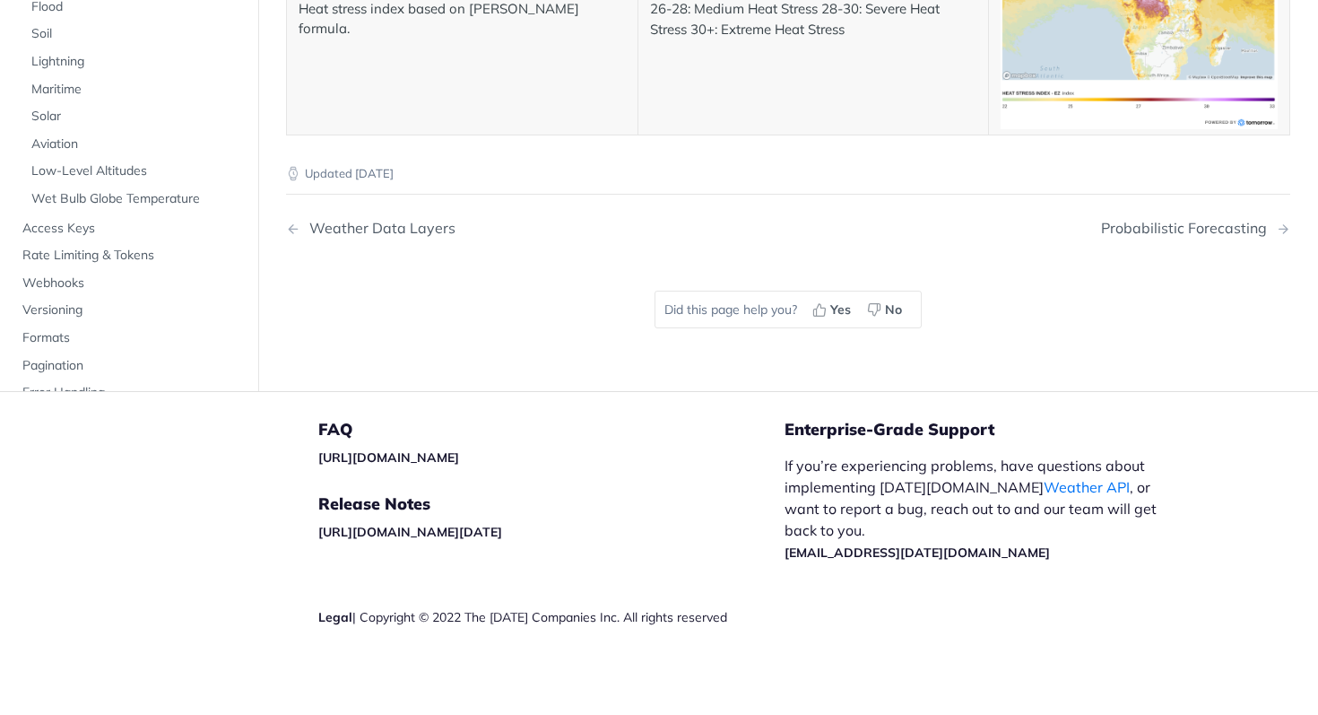
drag, startPoint x: 873, startPoint y: 344, endPoint x: 786, endPoint y: 329, distance: 88.3
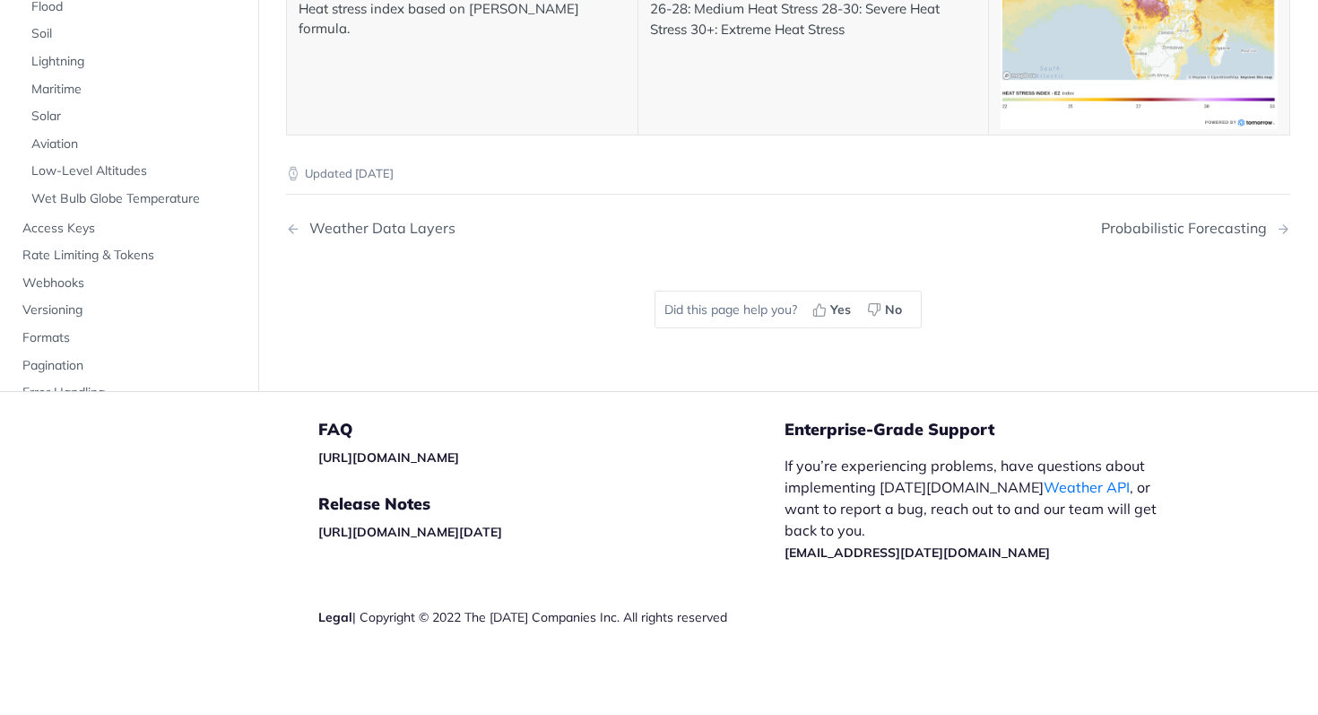
drag, startPoint x: 646, startPoint y: 246, endPoint x: 896, endPoint y: 355, distance: 272.2
copy p "0: New (0.0625-0.9375) 1: Waxing Crescent (0.0625-0.1875) 2: First Quarter (0.1…"
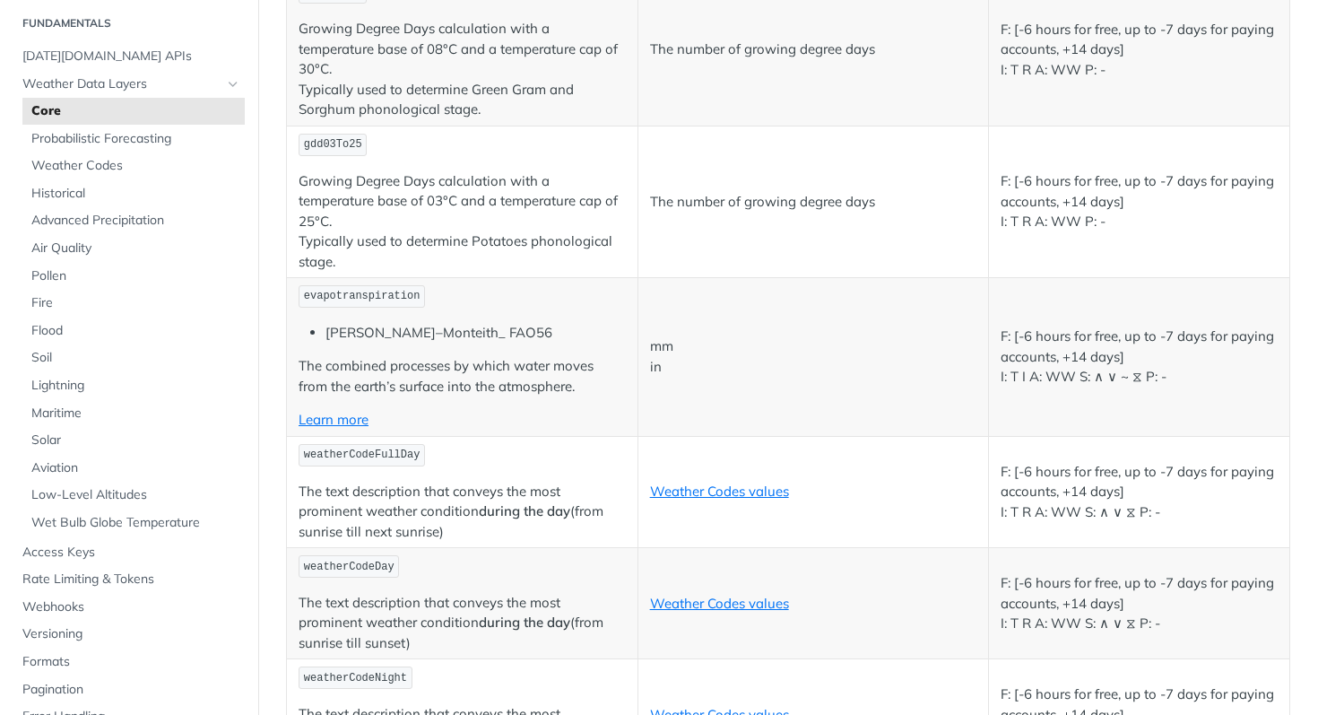
scroll to position [7484, 0]
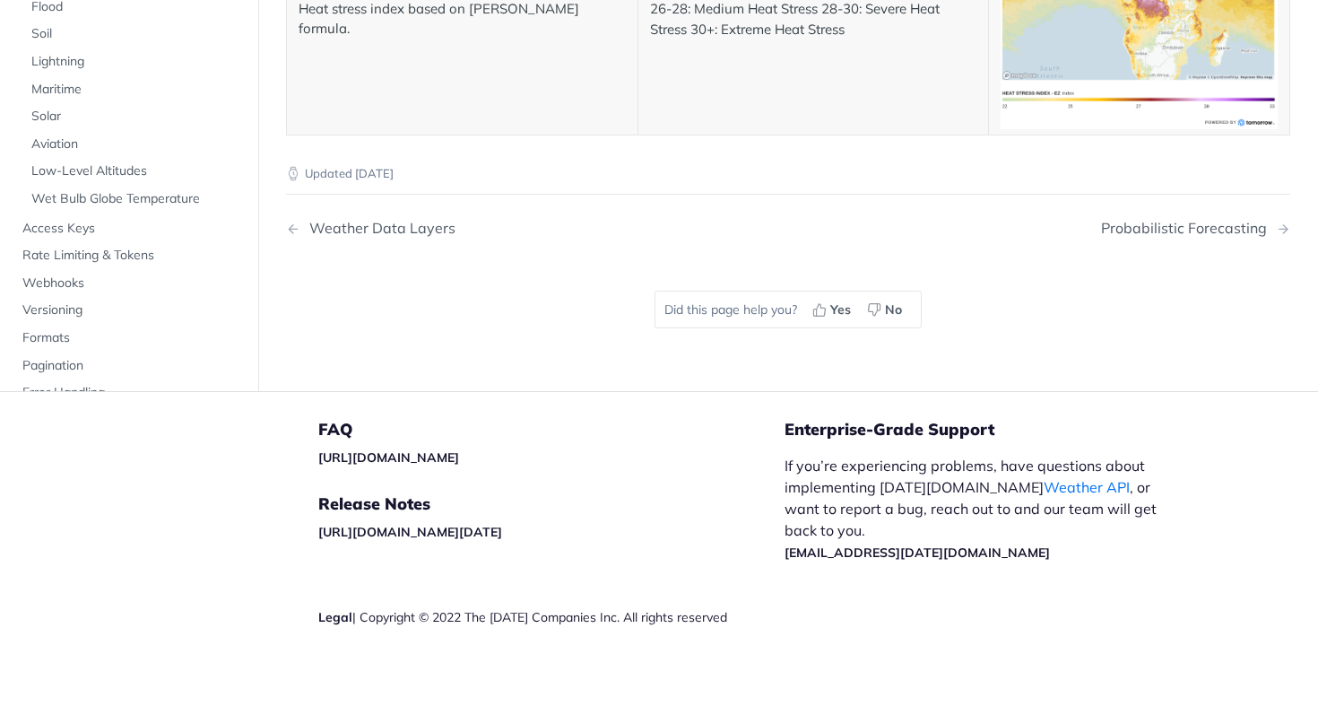
drag, startPoint x: 638, startPoint y: 335, endPoint x: 888, endPoint y: 430, distance: 267.6
drag, startPoint x: 995, startPoint y: 377, endPoint x: 1156, endPoint y: 419, distance: 165.7
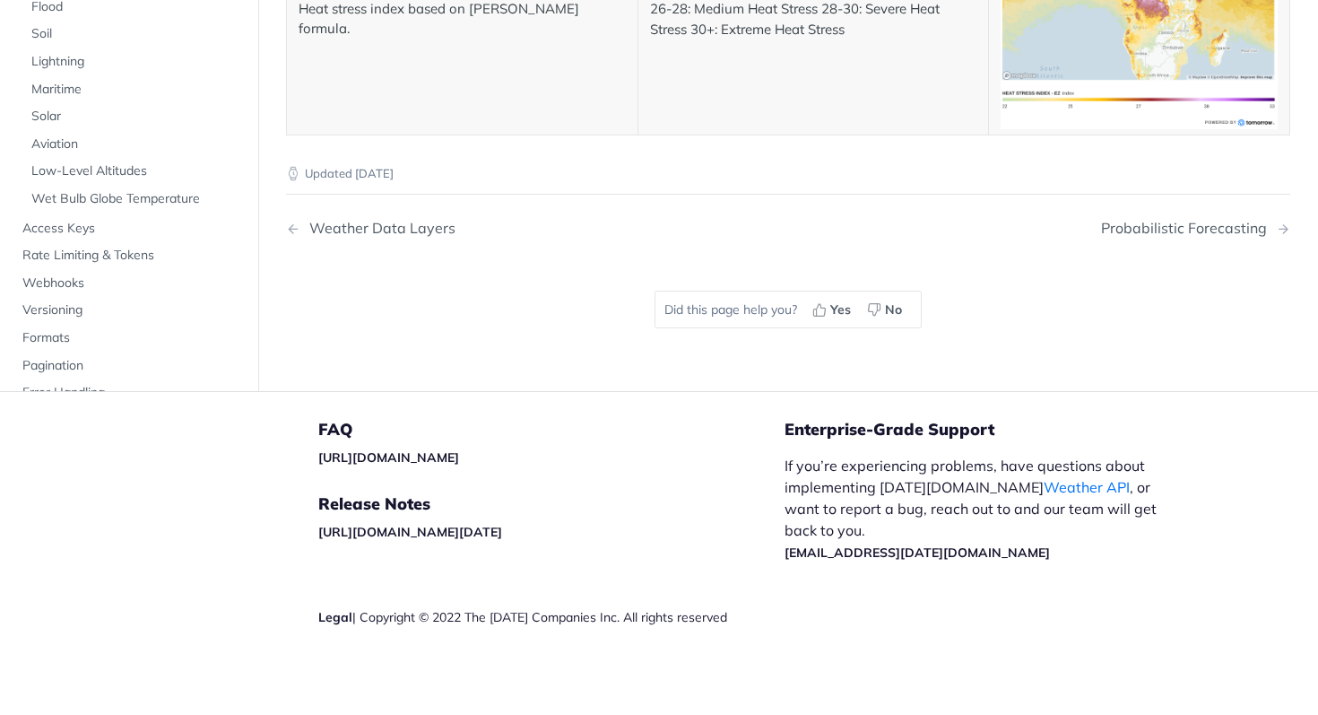
drag, startPoint x: 1019, startPoint y: 379, endPoint x: 1154, endPoint y: 377, distance: 135.4
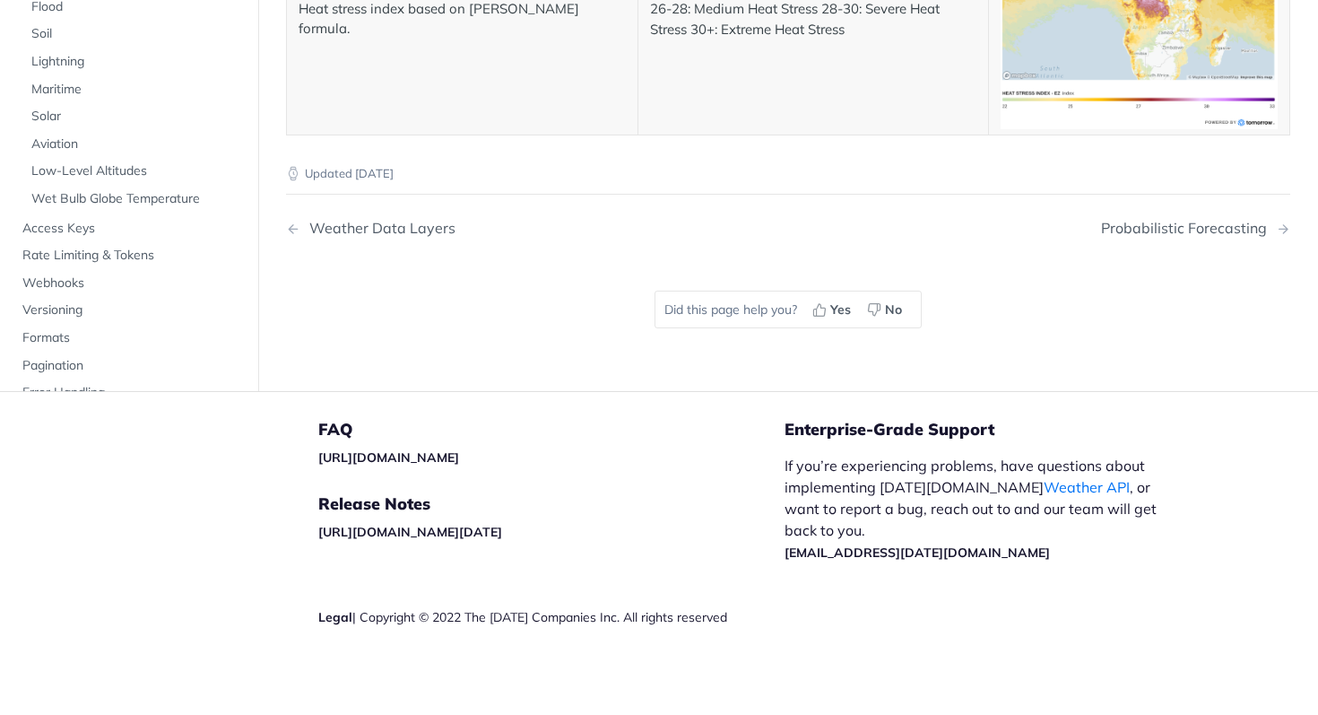
drag, startPoint x: 1127, startPoint y: 377, endPoint x: 1131, endPoint y: 390, distance: 13.9
drag, startPoint x: 1002, startPoint y: 421, endPoint x: 1132, endPoint y: 421, distance: 130.9
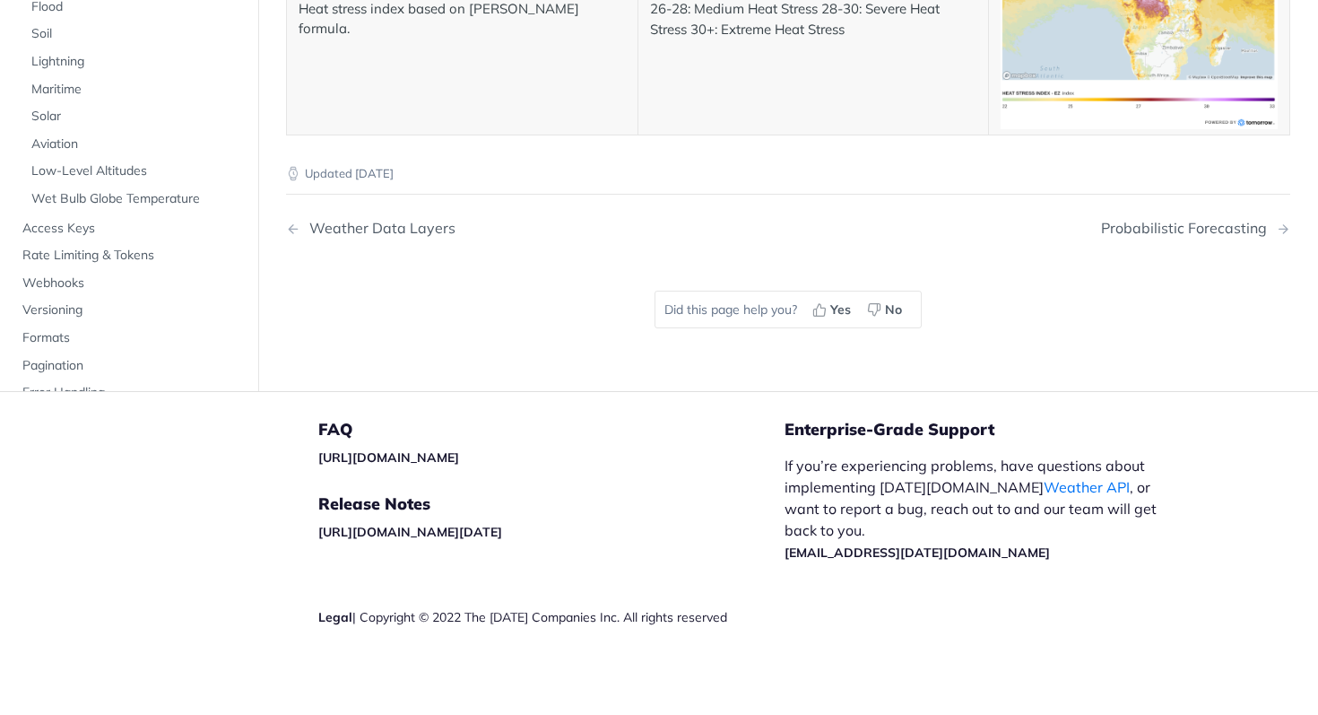
drag, startPoint x: 1028, startPoint y: 421, endPoint x: 1103, endPoint y: 423, distance: 74.4
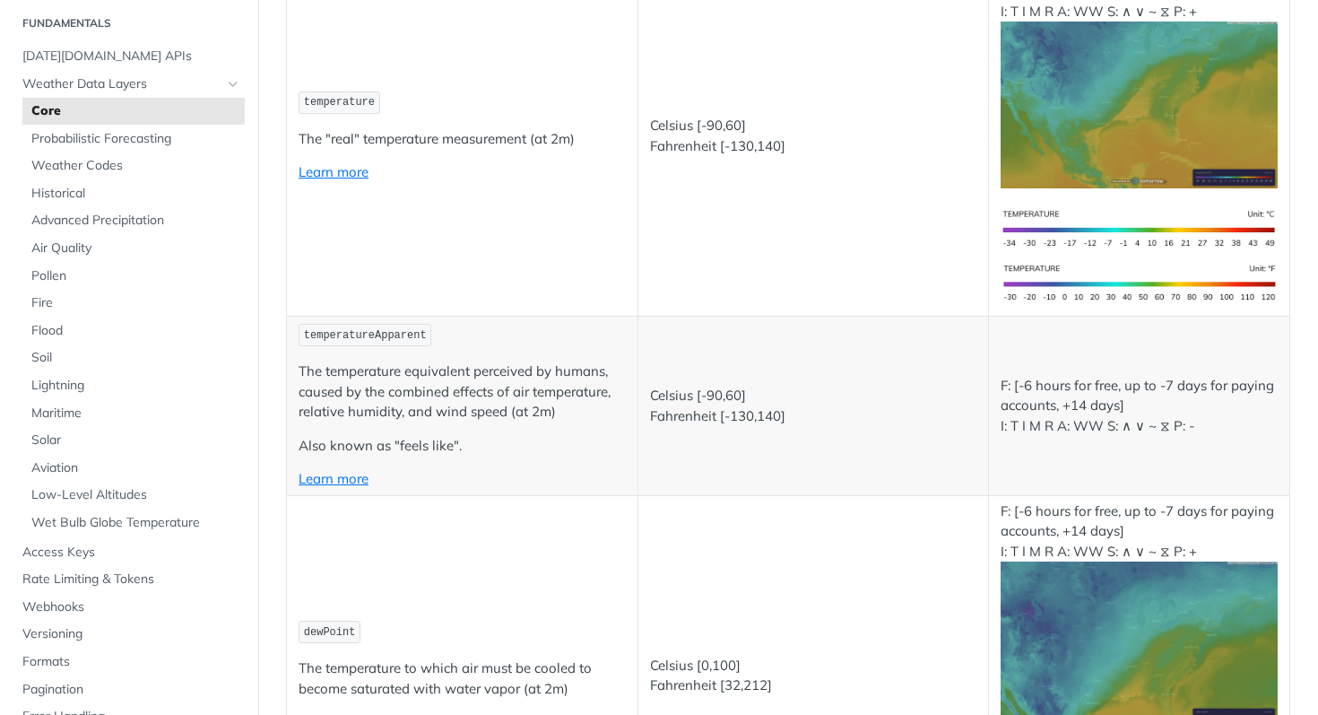
scroll to position [0, 0]
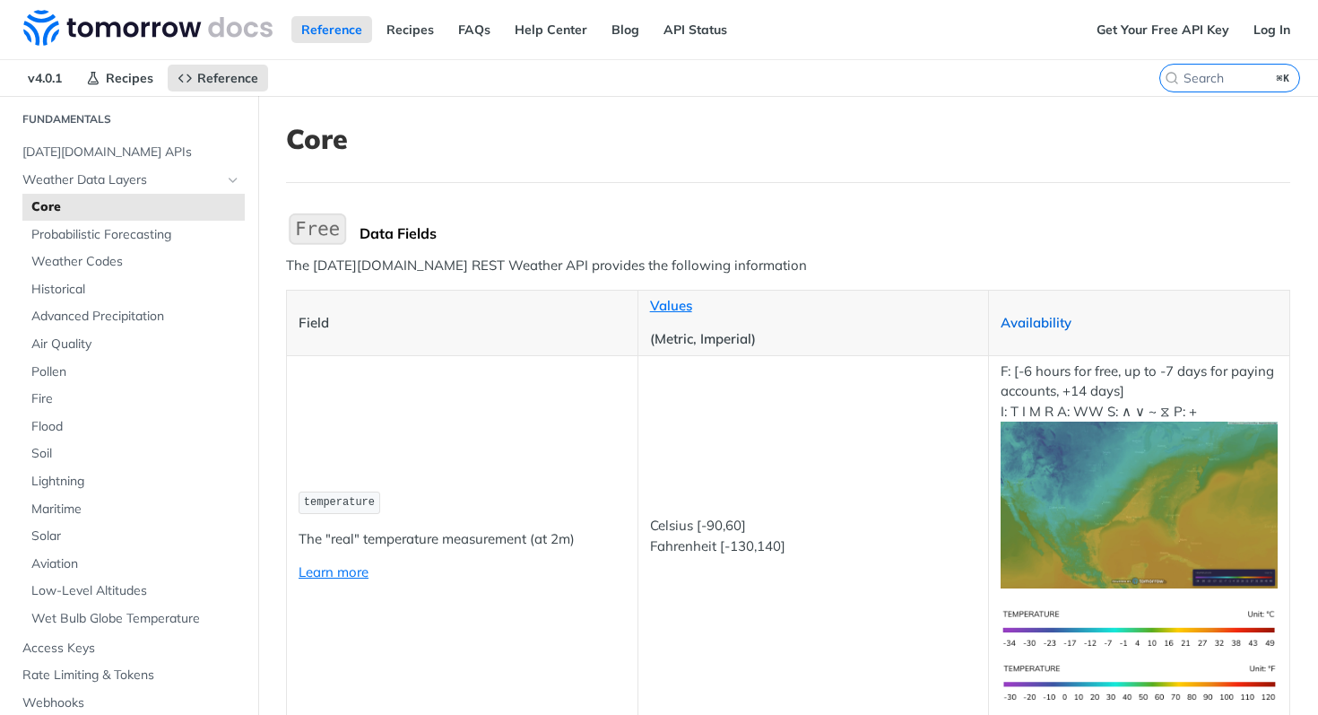
click at [1025, 323] on link "Availability" at bounding box center [1036, 322] width 71 height 17
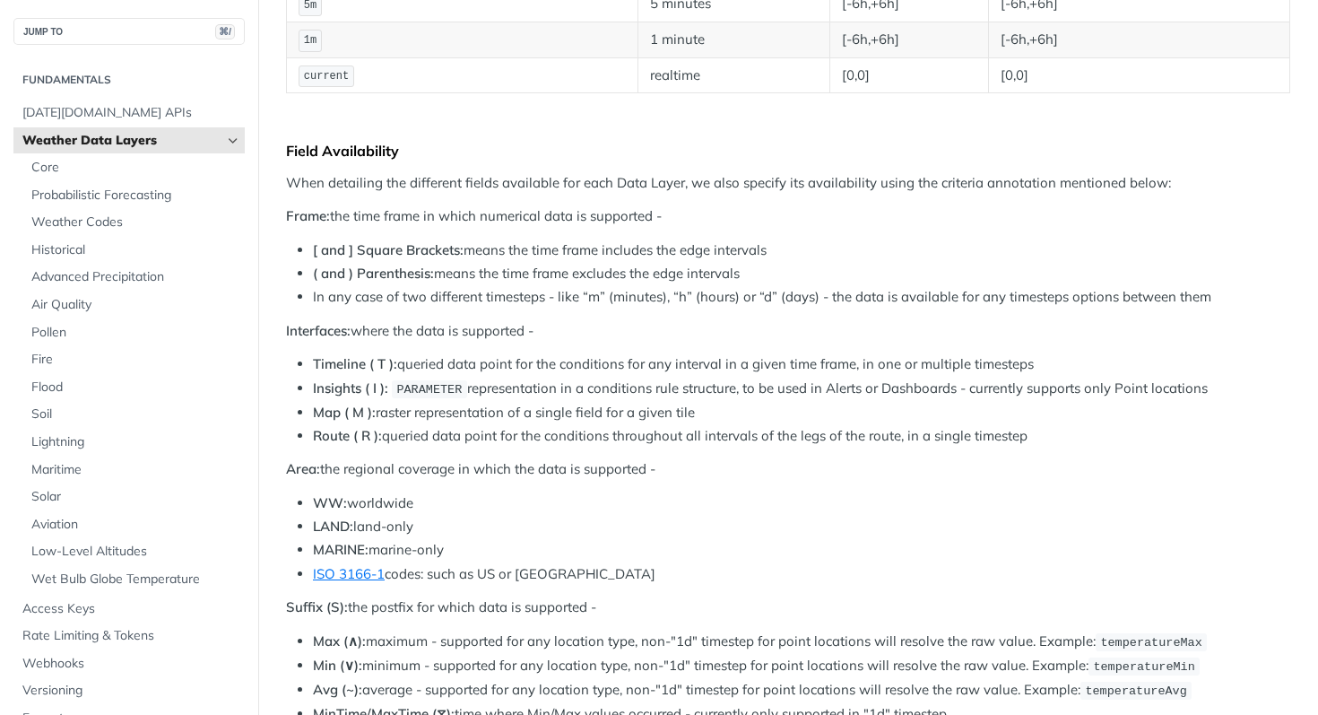
scroll to position [575, 0]
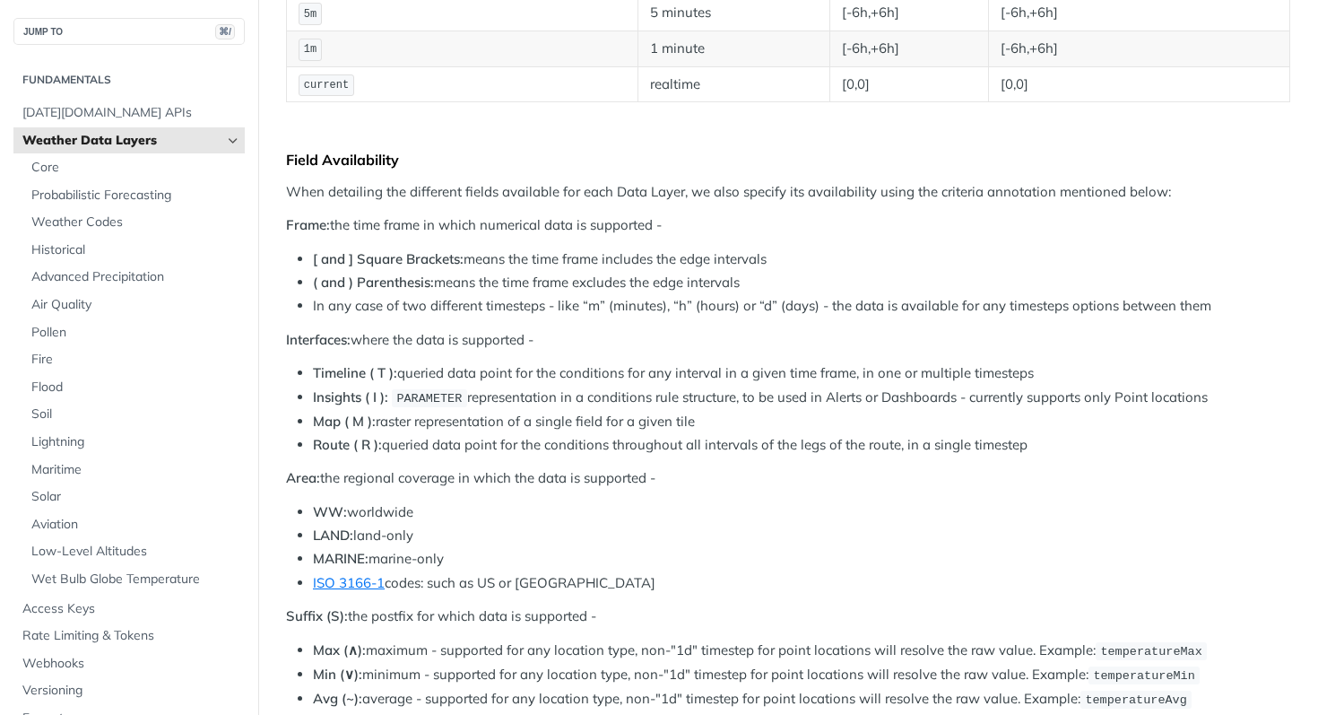
drag, startPoint x: 435, startPoint y: 520, endPoint x: 267, endPoint y: 513, distance: 167.8
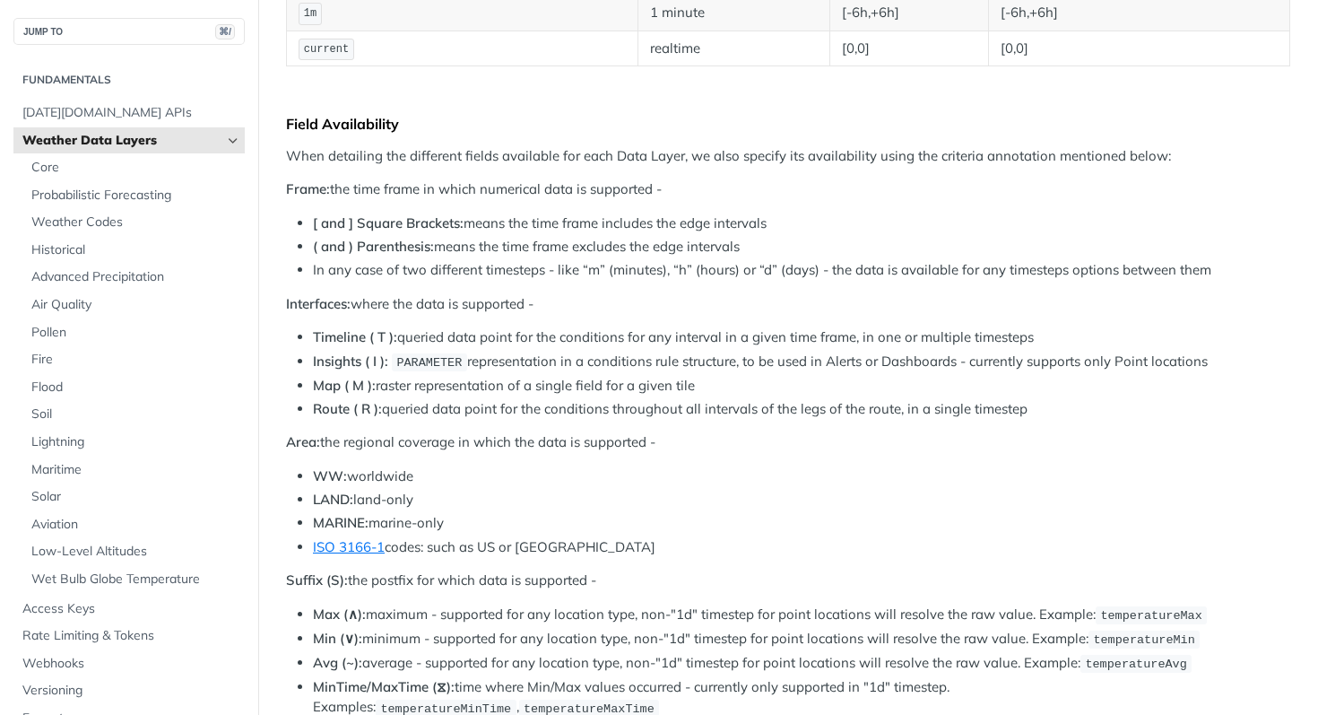
scroll to position [337, 0]
